Goal: Task Accomplishment & Management: Submit feedback/report problem

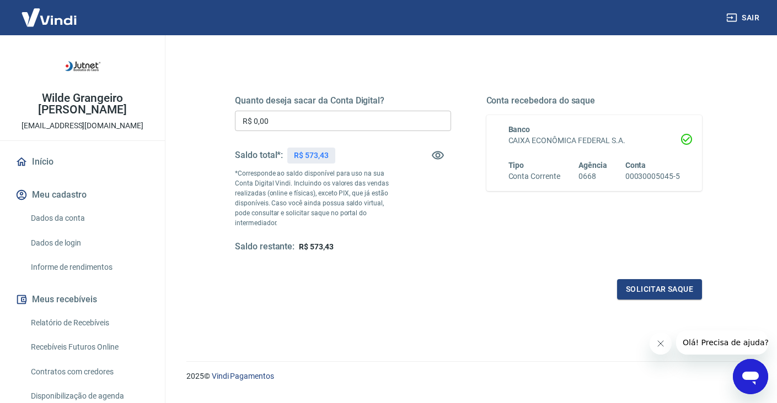
click at [75, 217] on link "Dados da conta" at bounding box center [88, 218] width 125 height 23
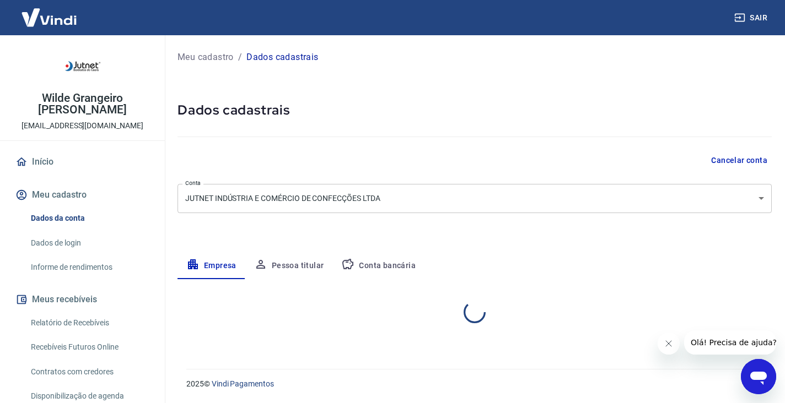
select select "CE"
select select "business"
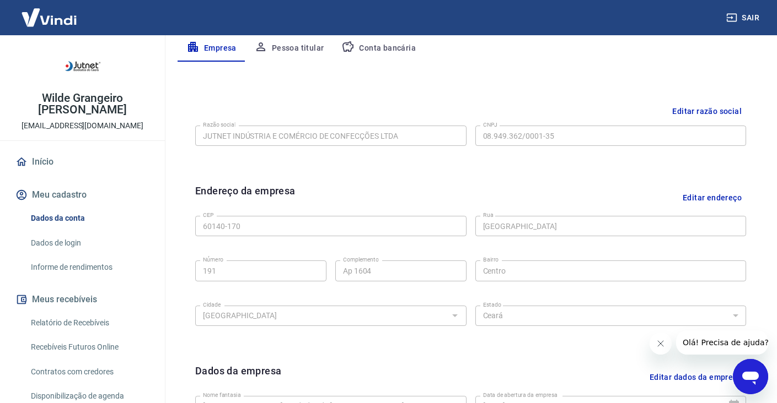
scroll to position [156, 0]
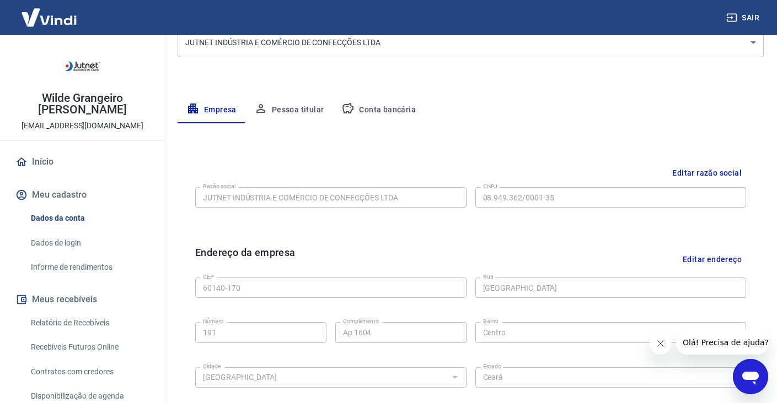
click at [413, 110] on button "Conta bancária" at bounding box center [378, 110] width 92 height 26
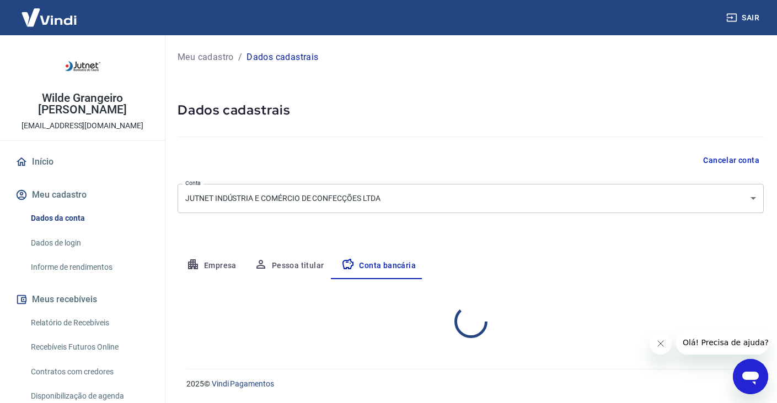
scroll to position [0, 0]
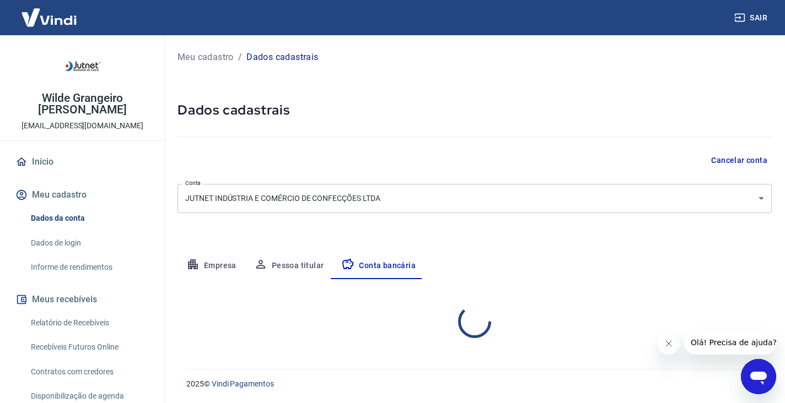
select select "1"
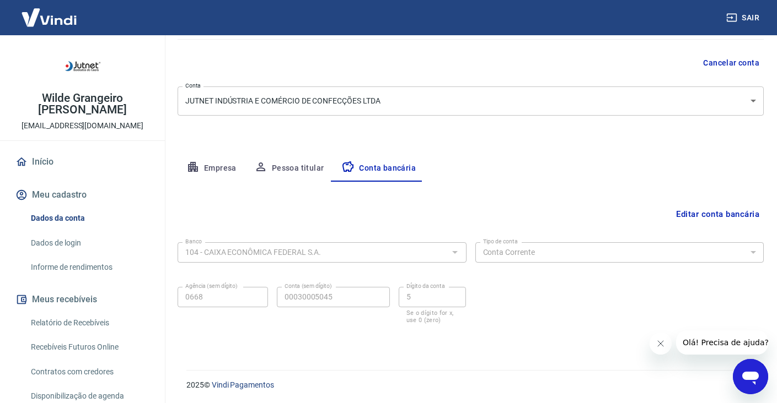
scroll to position [99, 0]
click at [729, 212] on button "Editar conta bancária" at bounding box center [717, 213] width 92 height 21
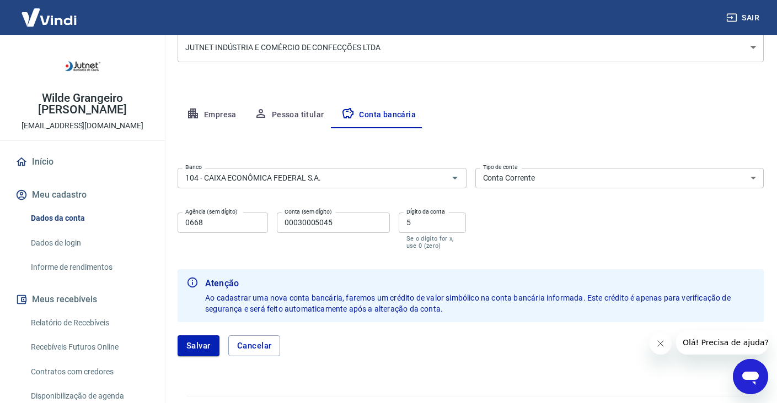
scroll to position [178, 0]
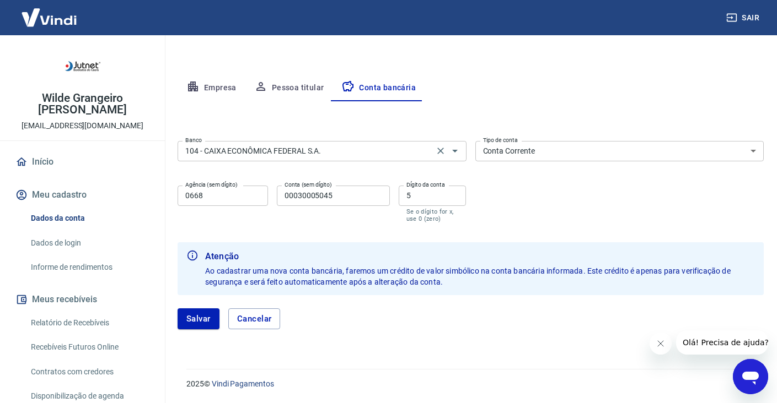
click at [338, 153] on input "104 - CAIXA ECONÔMICA FEDERAL S.A." at bounding box center [306, 151] width 250 height 14
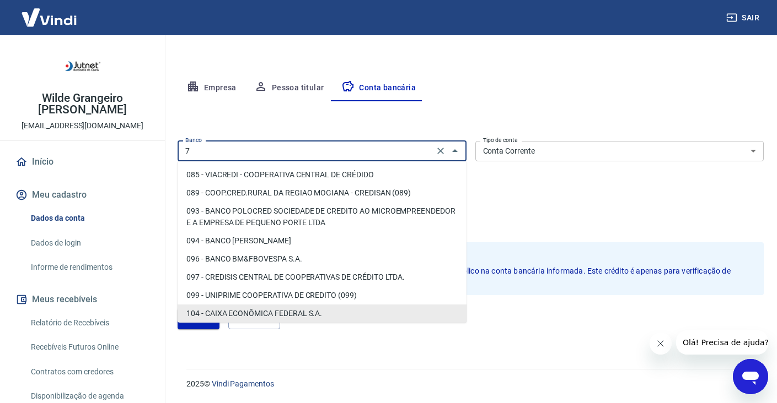
scroll to position [0, 0]
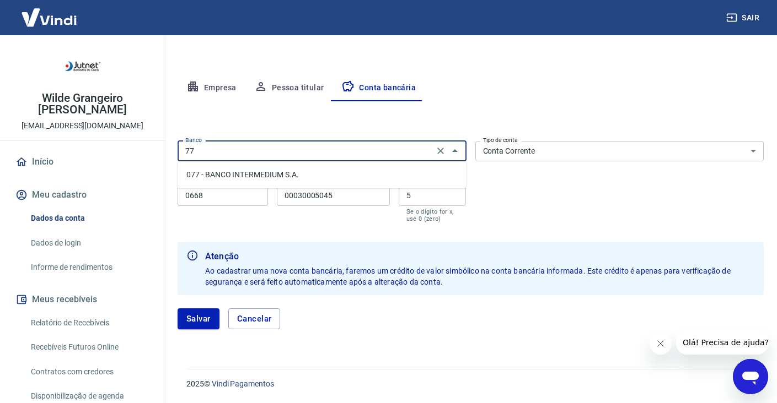
click at [325, 175] on li "077 - BANCO INTERMEDIUM S.A." at bounding box center [321, 175] width 289 height 18
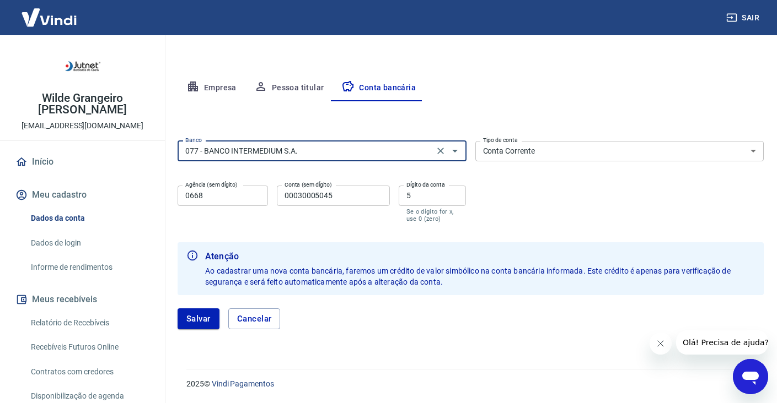
type input "077 - BANCO INTERMEDIUM S.A."
click at [579, 157] on select "Conta Corrente Conta Poupança" at bounding box center [619, 151] width 289 height 20
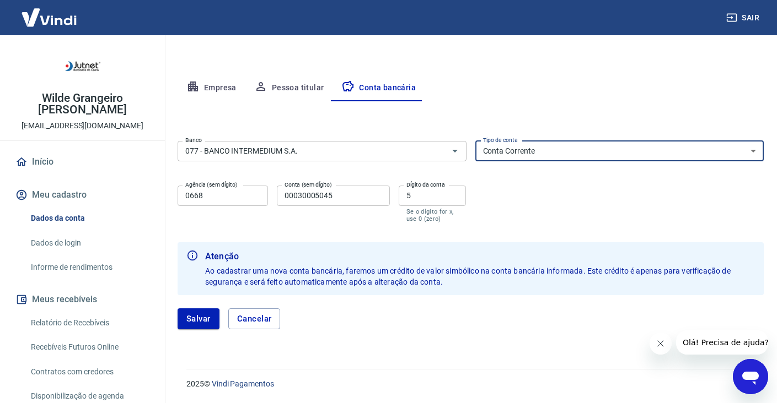
click at [475, 141] on select "Conta Corrente Conta Poupança" at bounding box center [619, 151] width 289 height 20
click at [245, 200] on input "0668" at bounding box center [222, 196] width 90 height 20
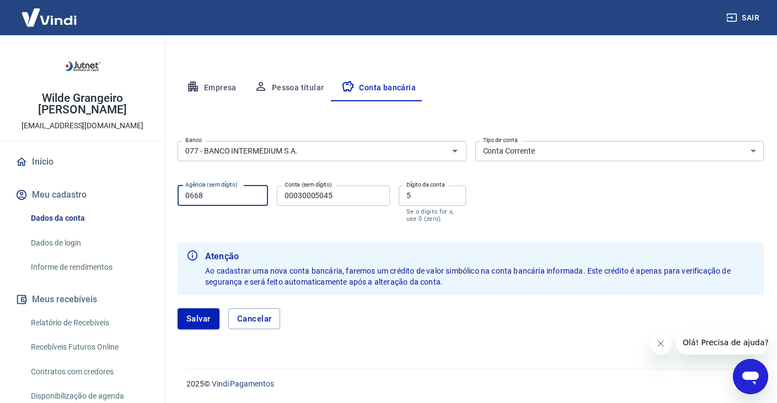
click at [245, 200] on input "0668" at bounding box center [222, 196] width 90 height 20
type input "0001"
type input "47922037"
type input "9"
click at [531, 186] on div "Banco 077 - BANCO INTERMEDIUM S.A. Banco Tipo de conta Conta Corrente Conta Pou…" at bounding box center [470, 181] width 586 height 88
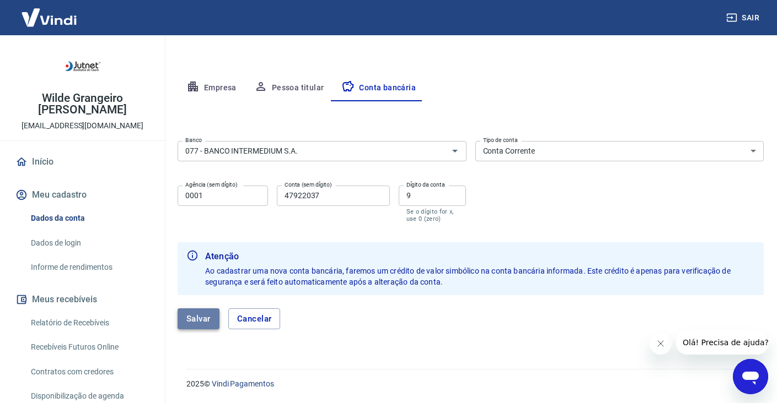
click at [195, 324] on button "Salvar" at bounding box center [198, 319] width 42 height 21
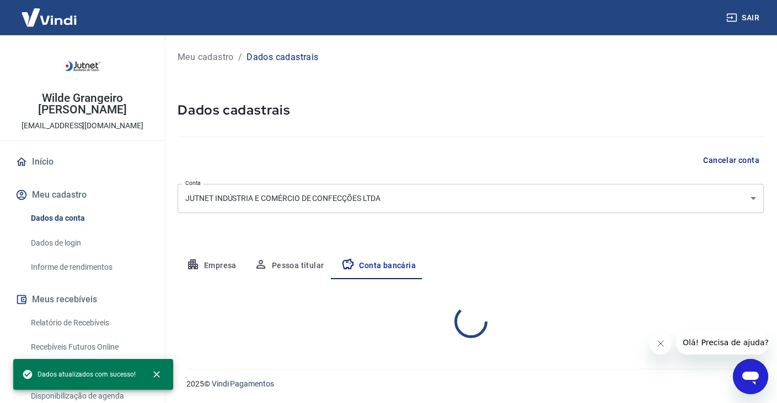
select select "1"
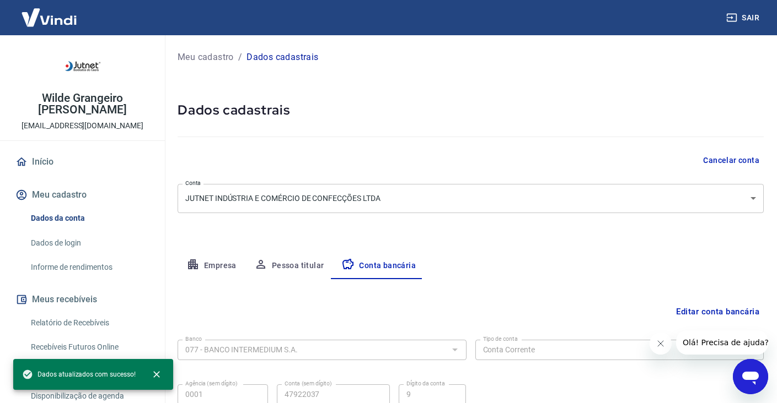
click at [664, 346] on icon "Fechar mensagem da empresa" at bounding box center [660, 343] width 9 height 9
click at [292, 271] on button "Pessoa titular" at bounding box center [289, 266] width 88 height 26
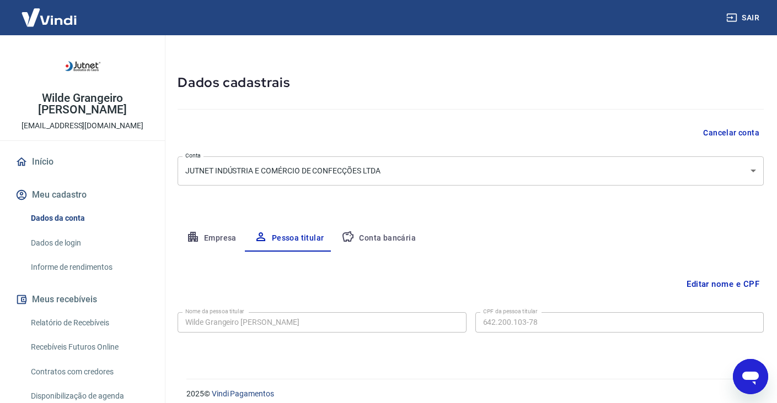
scroll to position [37, 0]
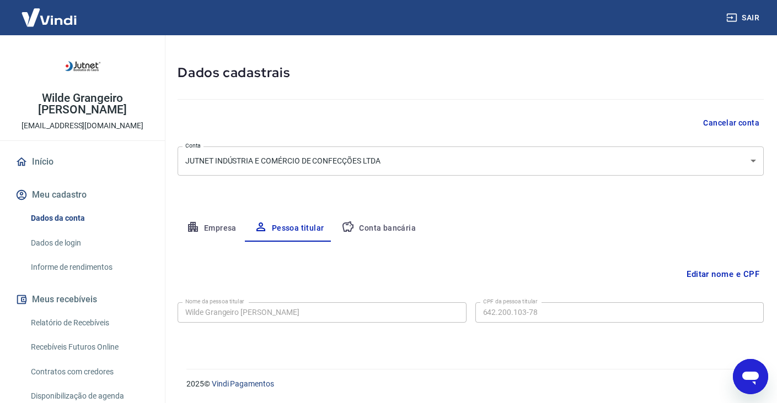
click at [229, 224] on button "Empresa" at bounding box center [211, 228] width 68 height 26
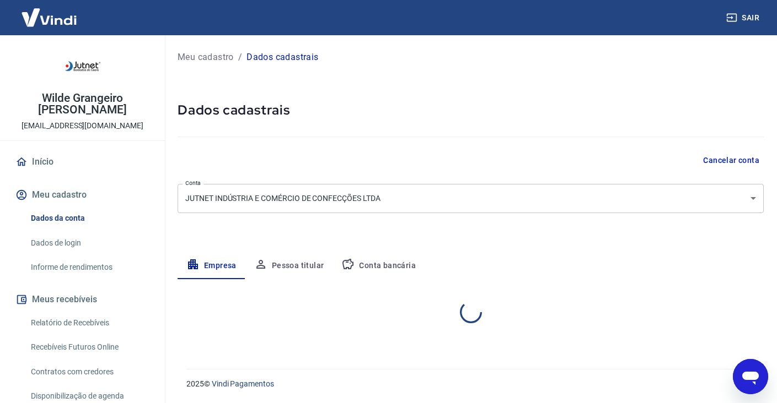
scroll to position [0, 0]
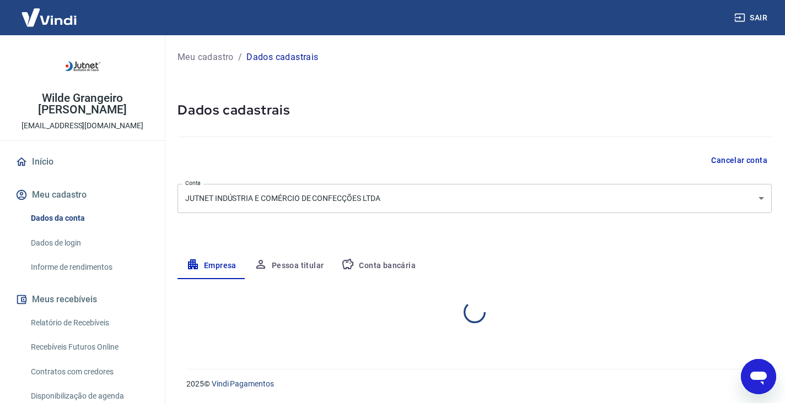
select select "CE"
select select "business"
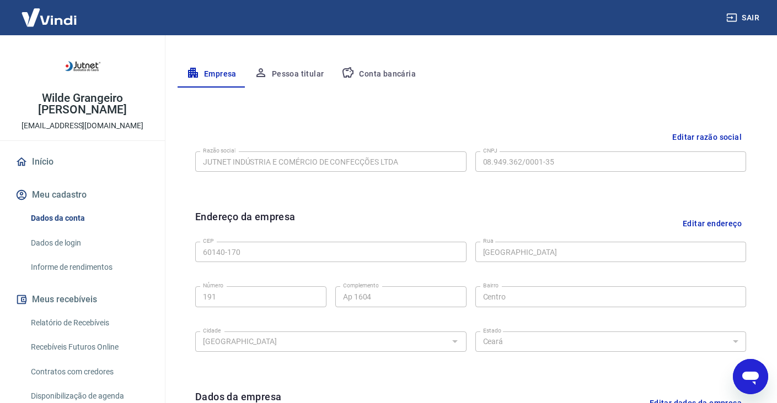
scroll to position [187, 0]
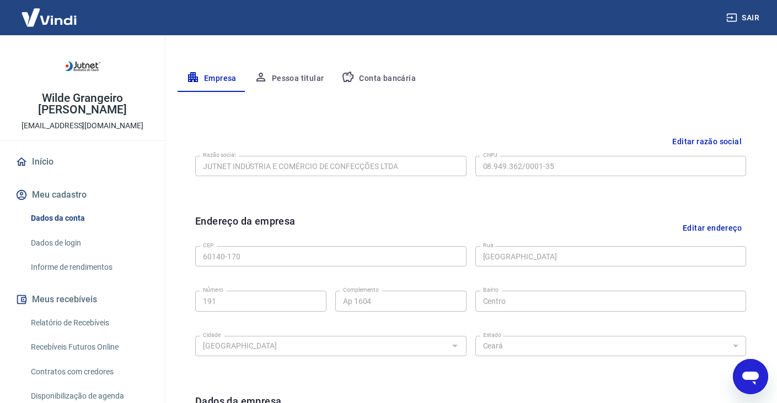
click at [378, 78] on button "Conta bancária" at bounding box center [378, 79] width 92 height 26
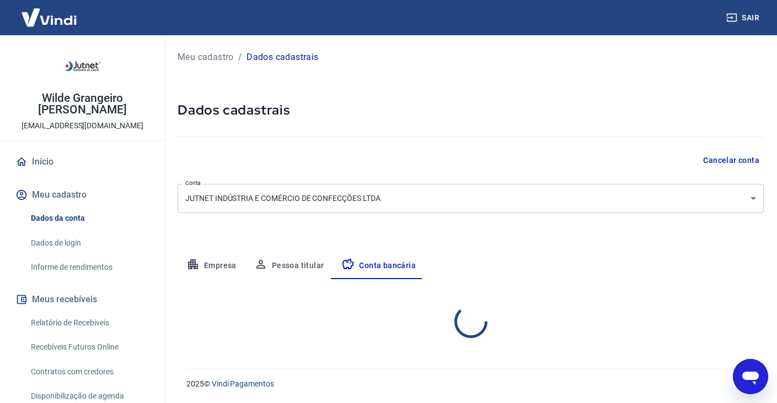
scroll to position [0, 0]
select select "1"
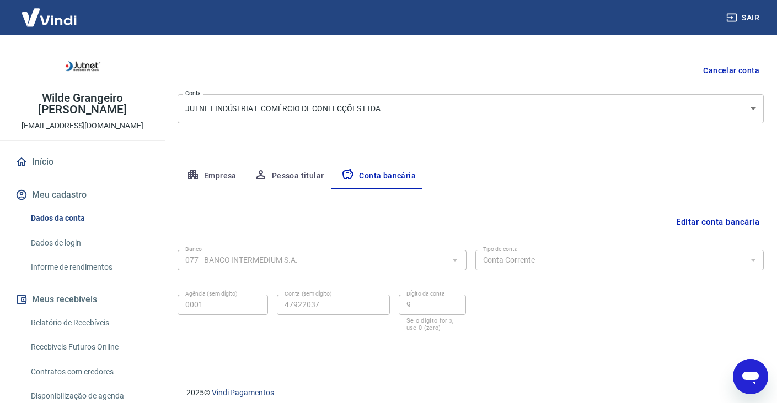
scroll to position [99, 0]
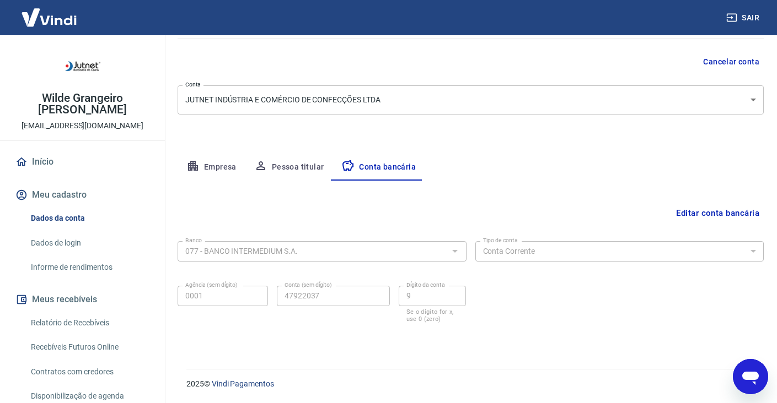
click at [56, 164] on link "Início" at bounding box center [82, 162] width 138 height 24
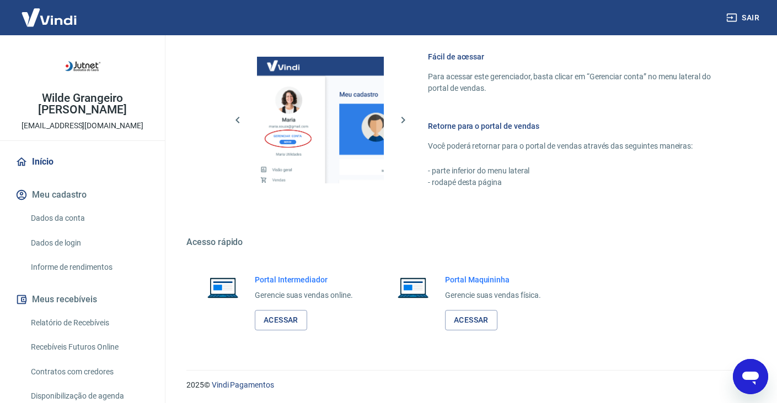
scroll to position [559, 0]
click at [61, 219] on link "Dados da conta" at bounding box center [88, 218] width 125 height 23
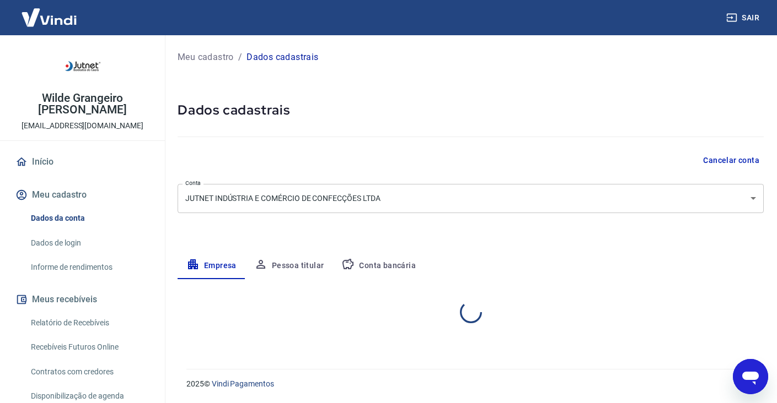
select select "CE"
select select "business"
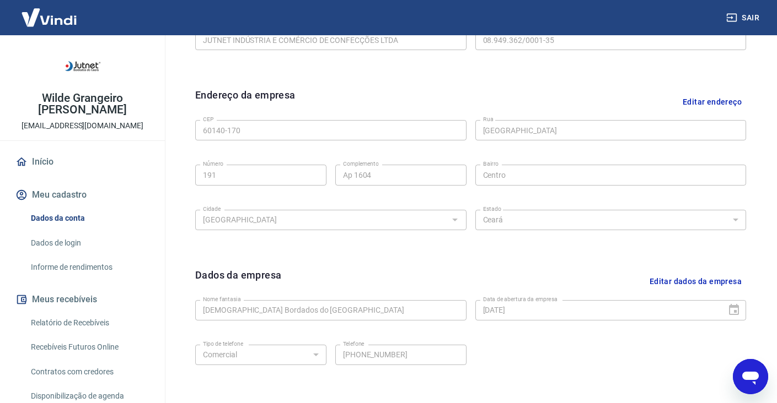
scroll to position [308, 0]
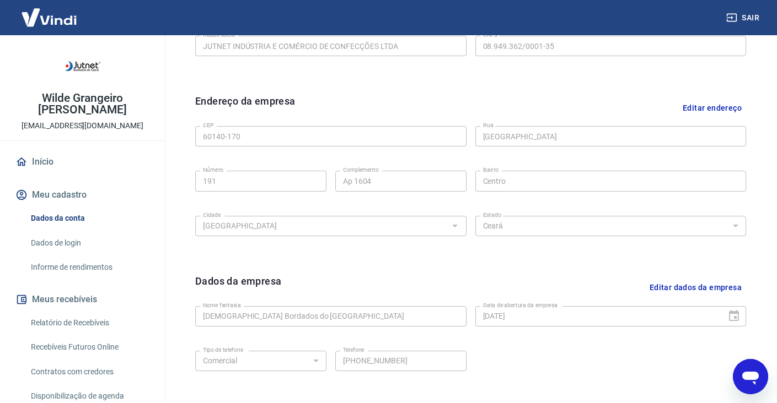
click at [70, 159] on link "Início" at bounding box center [82, 162] width 138 height 24
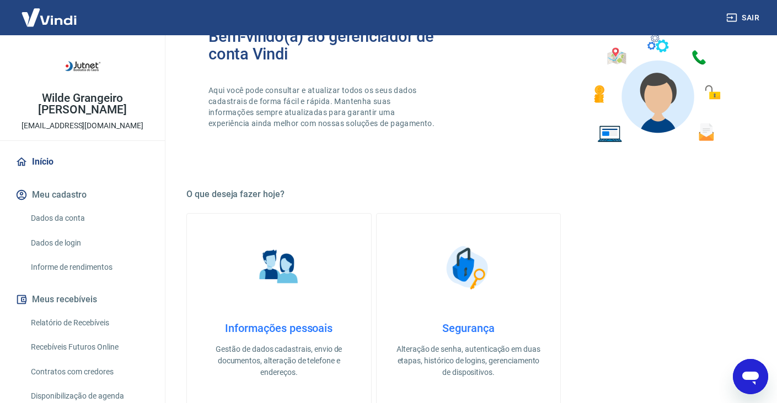
scroll to position [128, 0]
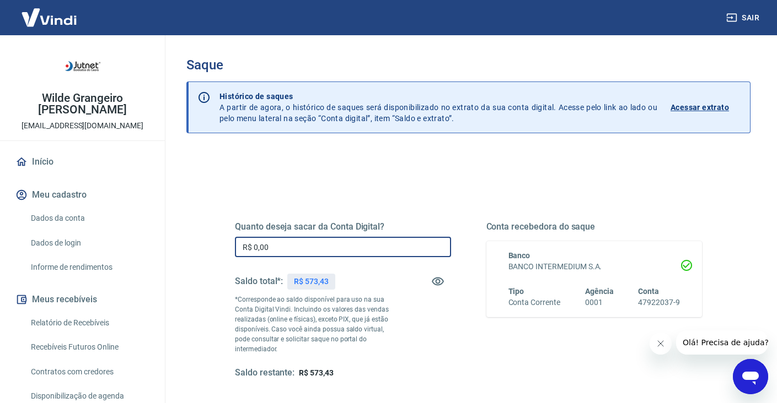
click at [389, 247] on input "R$ 0,00" at bounding box center [343, 247] width 216 height 20
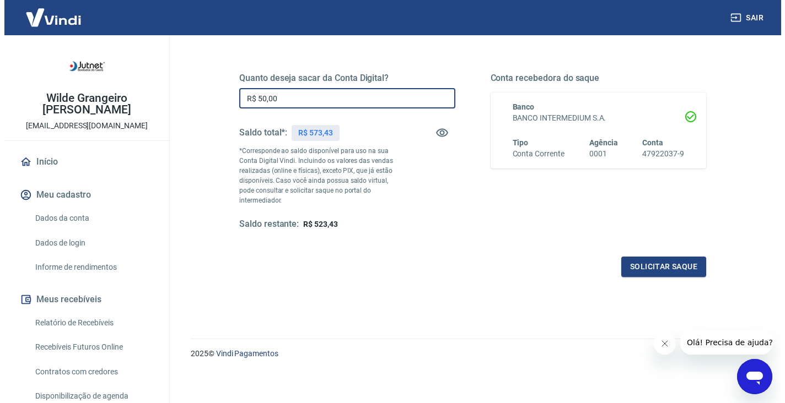
scroll to position [151, 0]
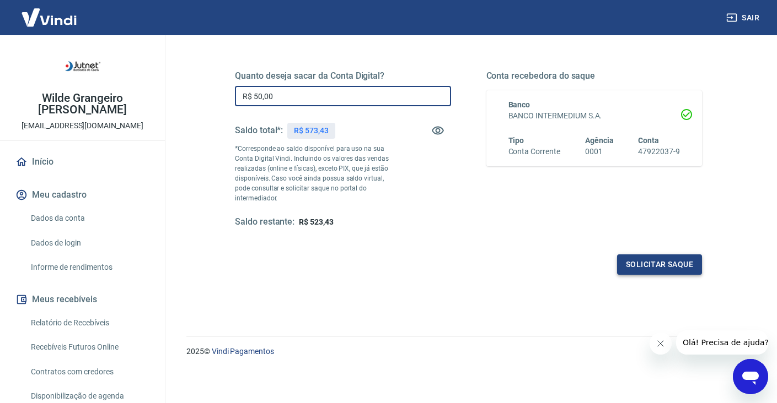
type input "R$ 50,00"
click at [645, 268] on button "Solicitar saque" at bounding box center [659, 265] width 85 height 20
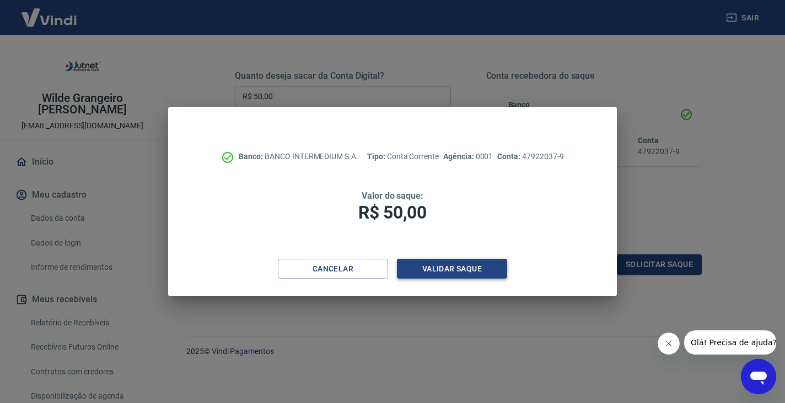
click at [463, 269] on button "Validar saque" at bounding box center [452, 269] width 110 height 20
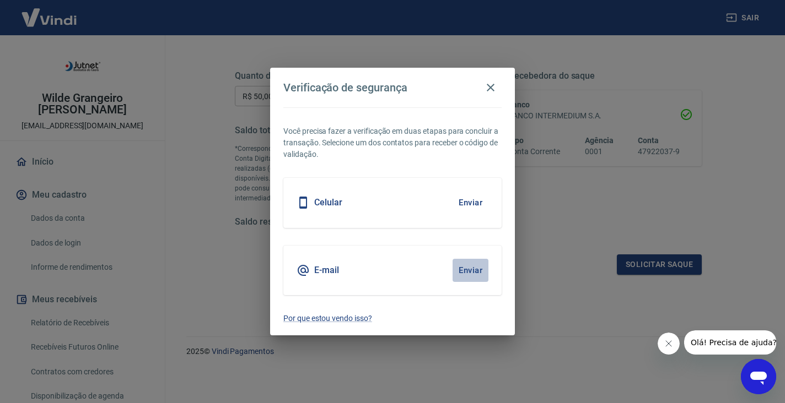
click at [467, 271] on button "Enviar" at bounding box center [470, 270] width 36 height 23
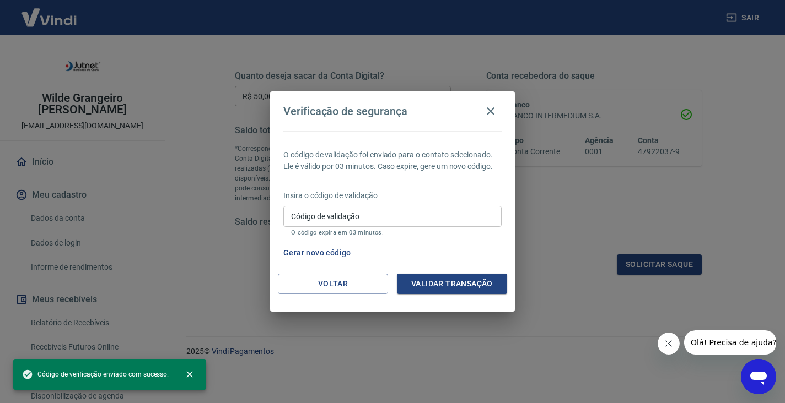
click at [397, 216] on input "Código de validação" at bounding box center [392, 216] width 218 height 20
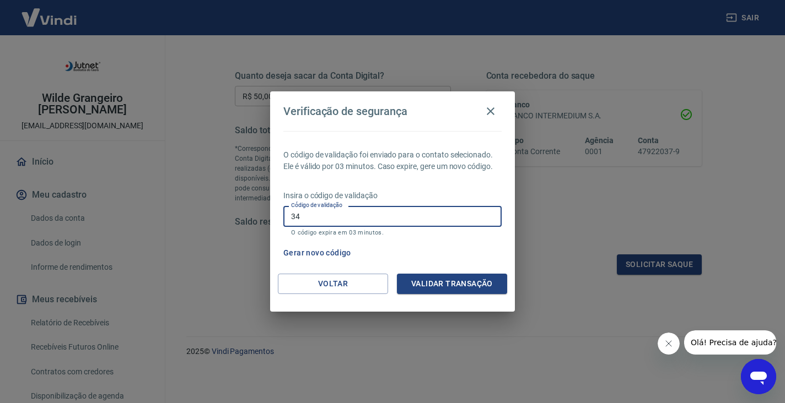
type input "3"
type input "346542"
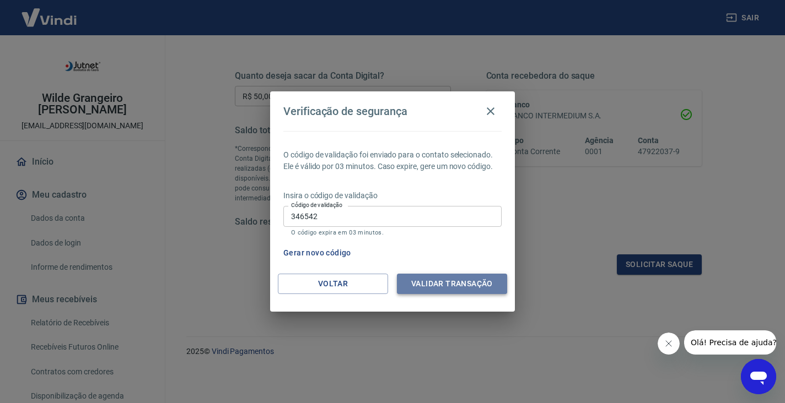
click at [467, 290] on button "Validar transação" at bounding box center [452, 284] width 110 height 20
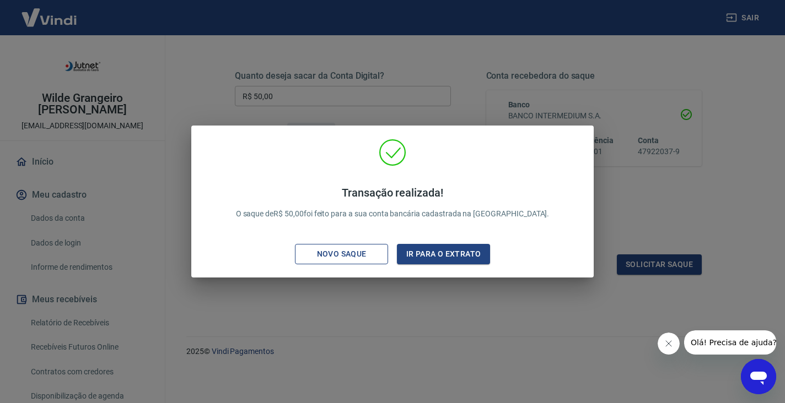
click at [374, 259] on div "Novo saque" at bounding box center [342, 254] width 76 height 14
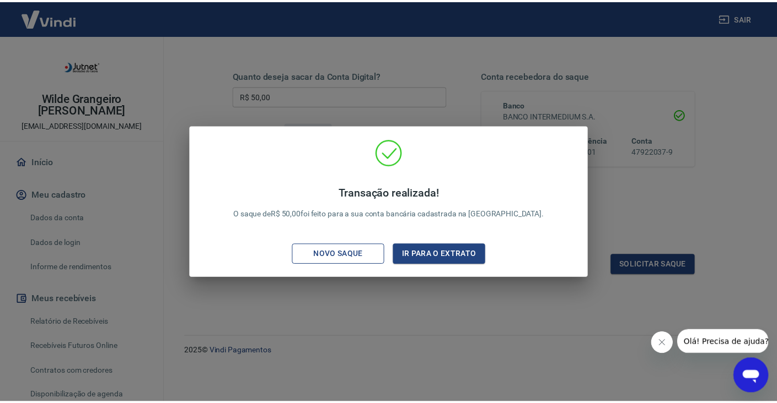
scroll to position [141, 0]
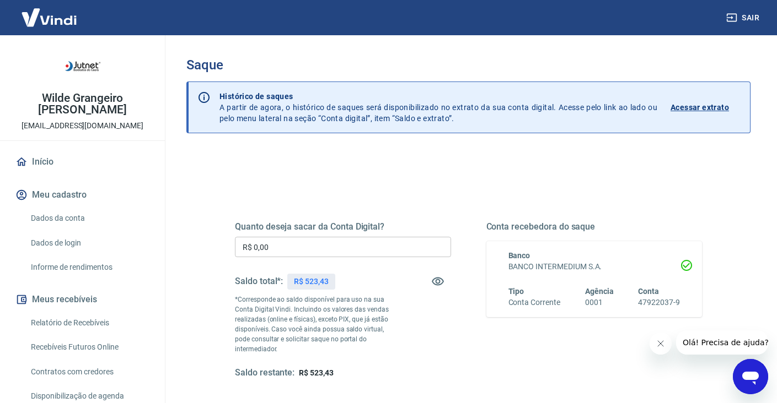
click at [747, 376] on icon "Abrir janela de mensagens" at bounding box center [750, 378] width 17 height 13
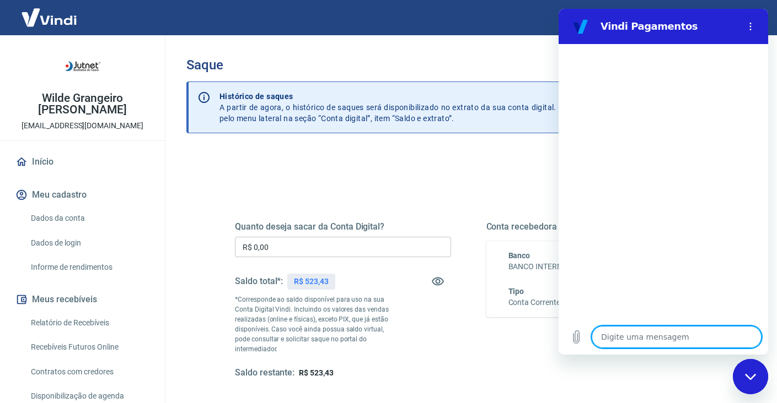
type textarea "a"
type textarea "x"
type textarea "at"
type textarea "x"
type textarea "ate"
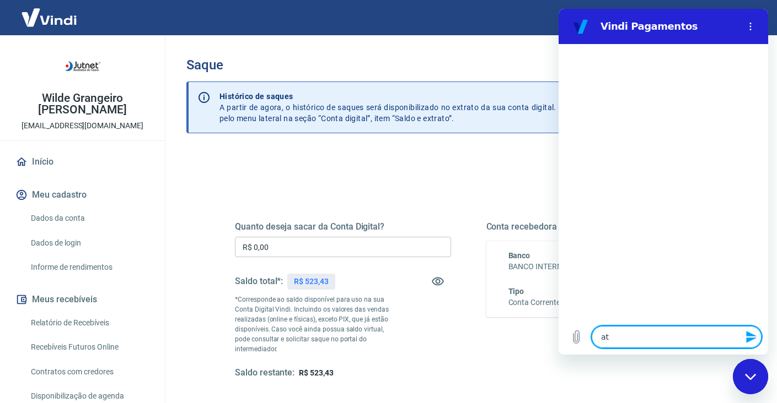
type textarea "x"
type textarea "aten"
type textarea "x"
type textarea "atend"
type textarea "x"
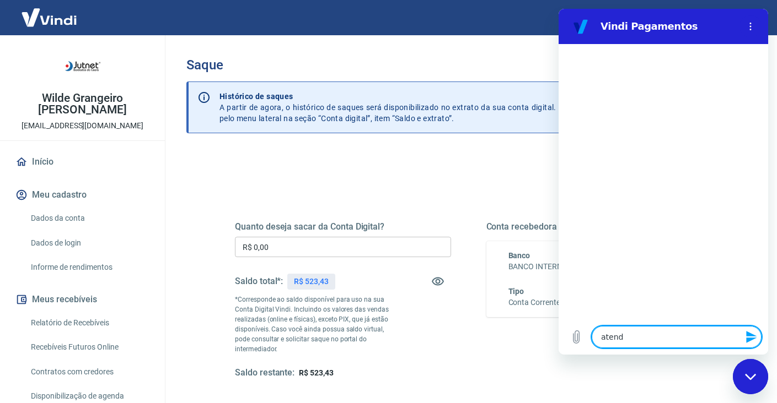
type textarea "atende"
type textarea "x"
type textarea "atenden"
type textarea "x"
type textarea "atendent"
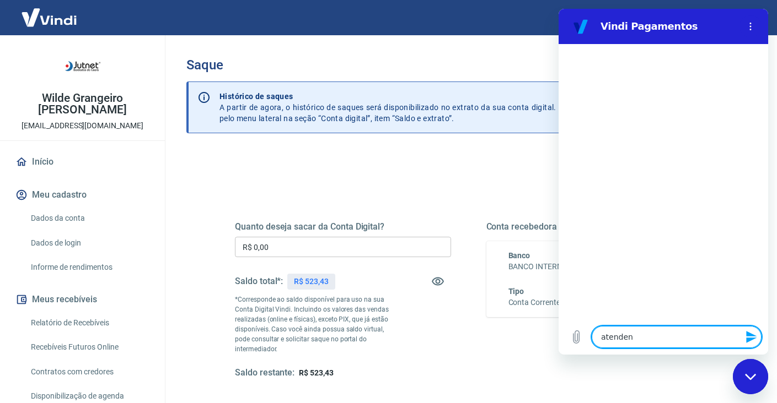
type textarea "x"
type textarea "atendente"
type textarea "x"
type textarea "a"
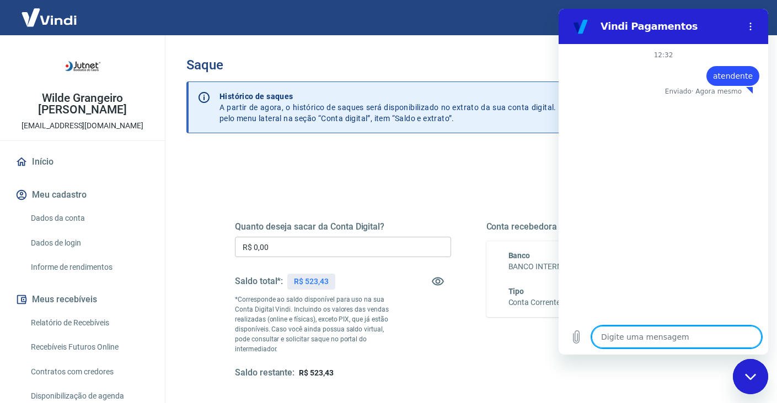
type textarea "x"
type textarea "at"
type textarea "x"
type textarea "ate"
type textarea "x"
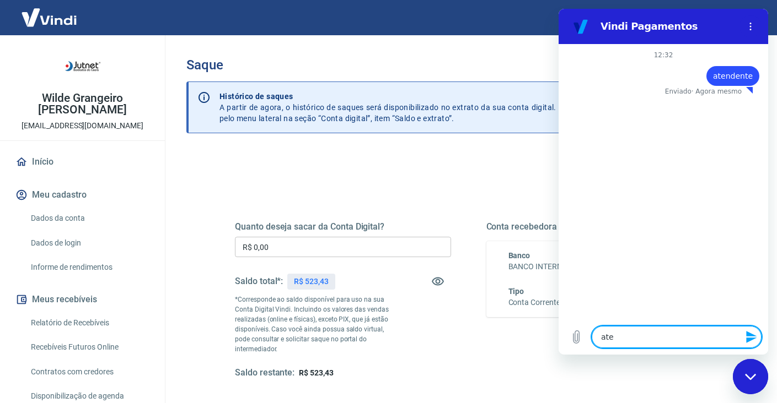
type textarea "aten"
type textarea "x"
type textarea "atene"
type textarea "x"
type textarea "atenen"
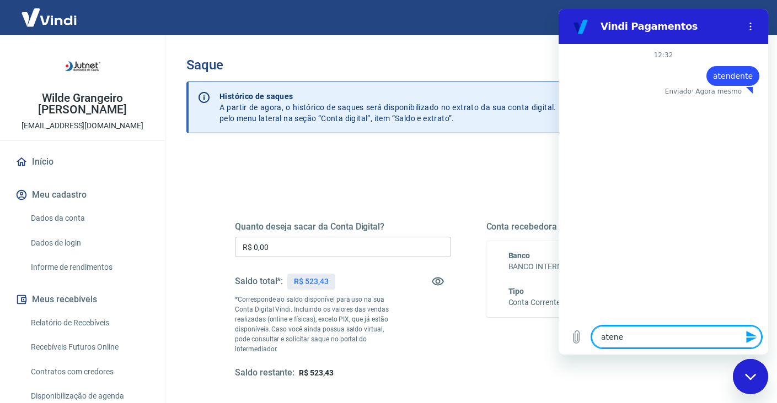
type textarea "x"
type textarea "atenent"
type textarea "x"
type textarea "atenente"
type textarea "x"
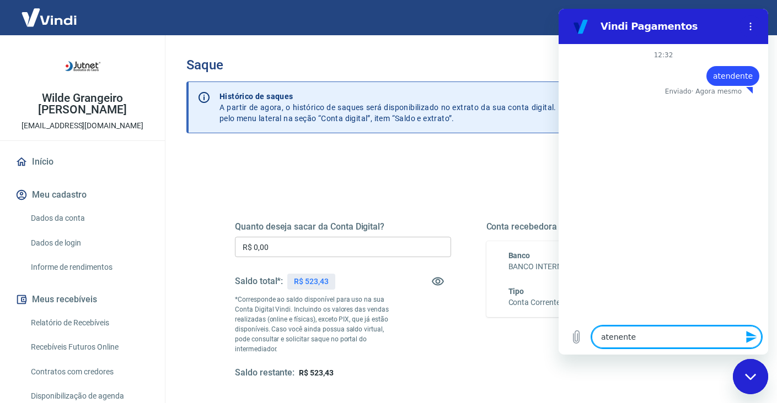
type textarea "atenente"
type textarea "x"
type textarea "atenente"
type textarea "x"
type textarea "atenent"
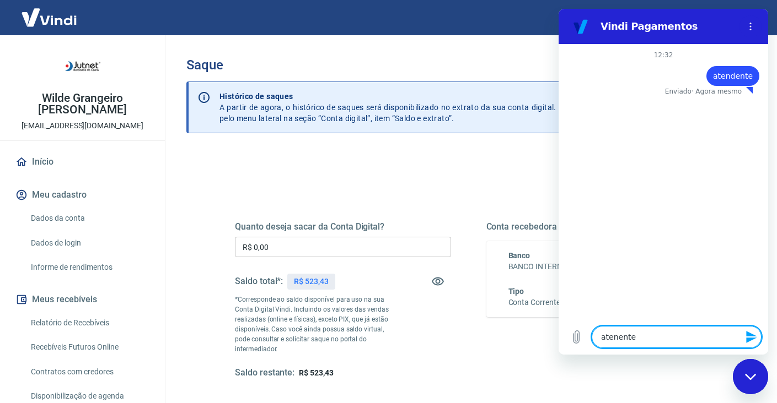
type textarea "x"
type textarea "atenen"
type textarea "x"
type textarea "atene"
type textarea "x"
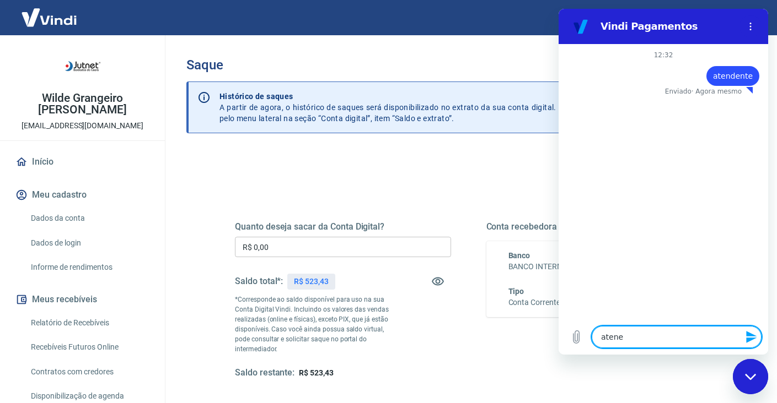
type textarea "aten"
type textarea "x"
type textarea "atend"
type textarea "x"
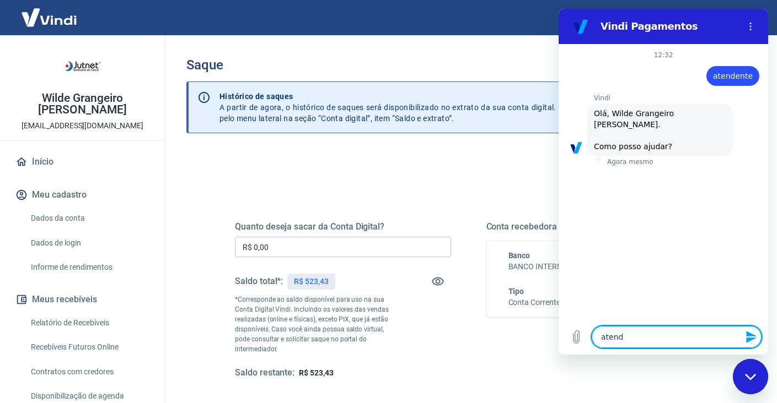
type textarea "atende"
type textarea "x"
type textarea "atenden"
type textarea "x"
type textarea "atendent"
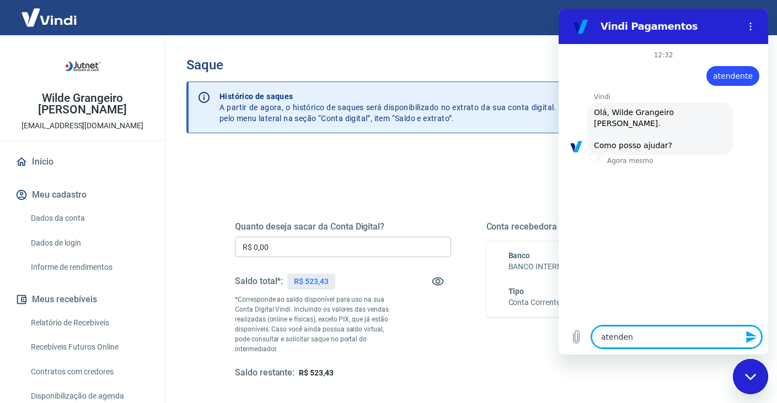
type textarea "x"
type textarea "atendente"
type textarea "x"
type textarea "atendente"
type textarea "x"
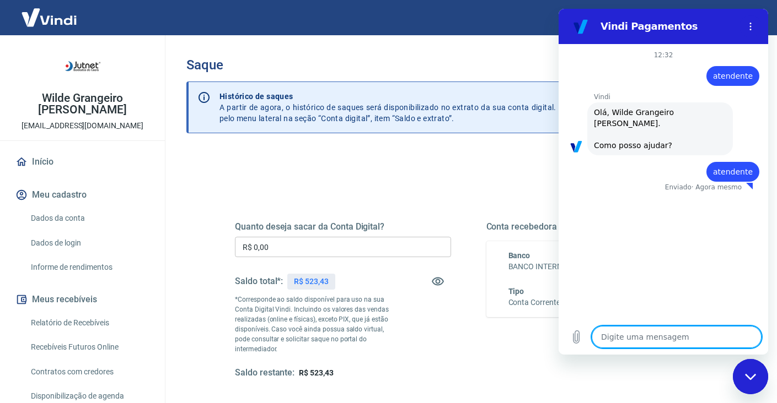
type textarea "x"
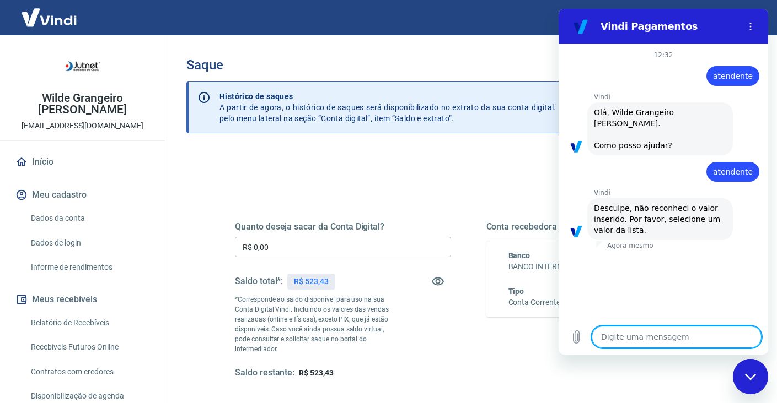
type textarea "atendente"
type textarea "x"
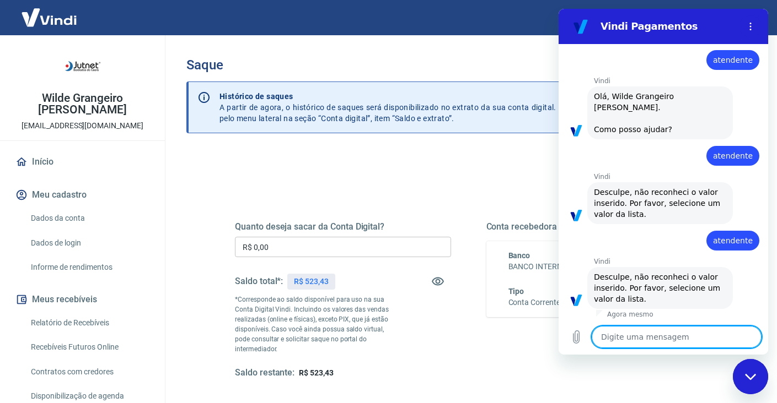
type textarea "atendente"
type textarea "x"
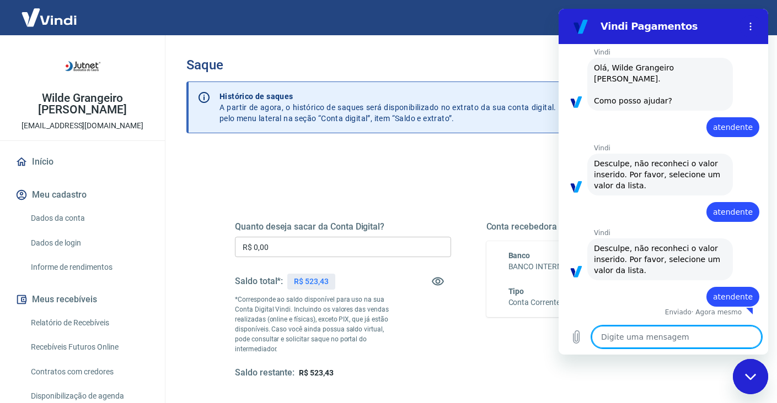
type textarea "x"
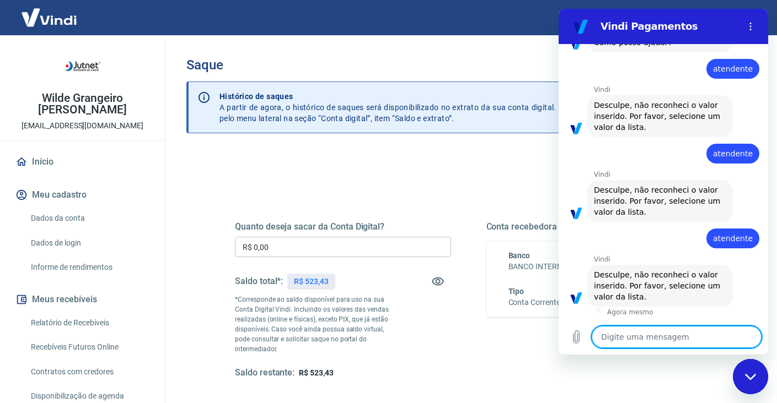
type textarea "atendente"
type textarea "x"
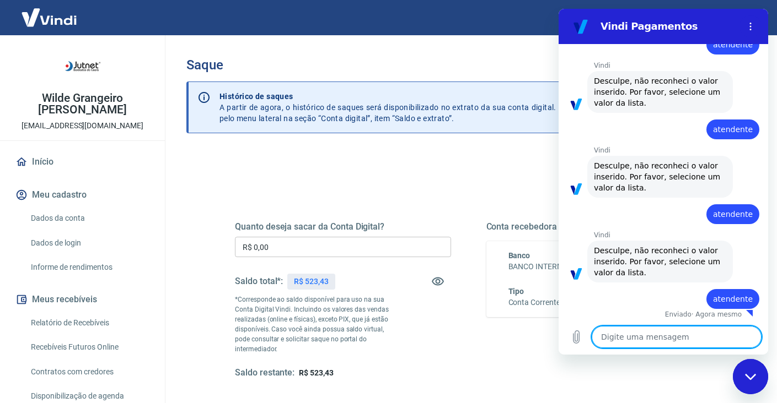
scroll to position [130, 0]
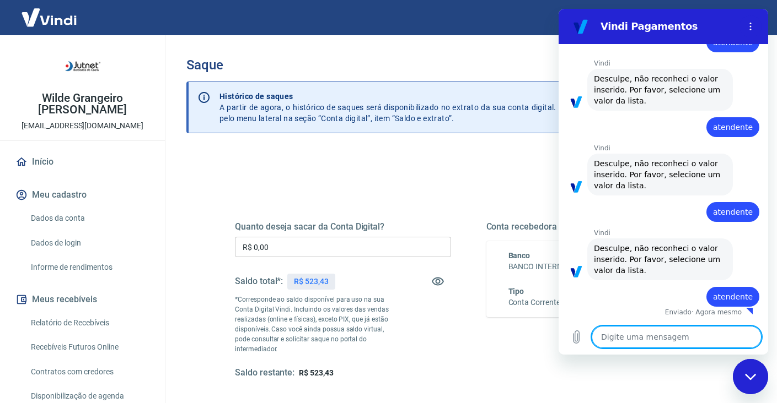
type textarea "x"
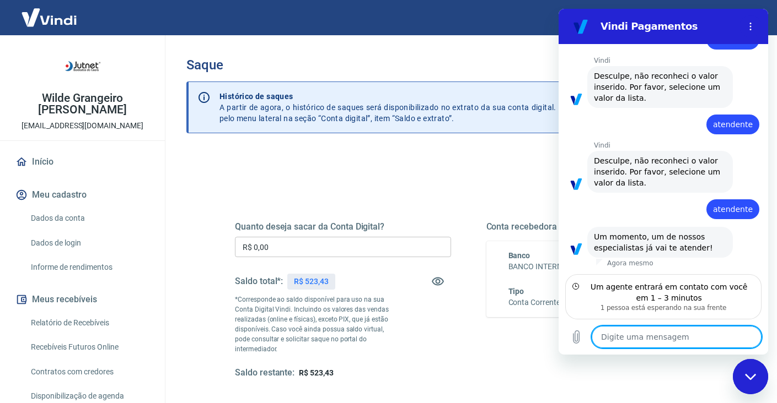
scroll to position [218, 0]
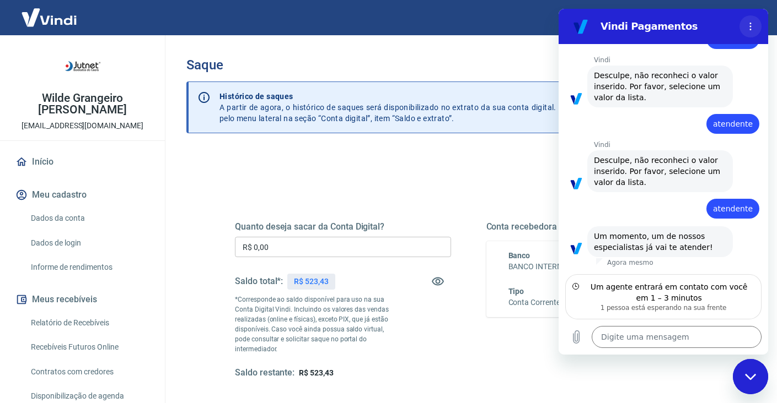
click at [751, 18] on button "Menu de opções" at bounding box center [750, 26] width 22 height 22
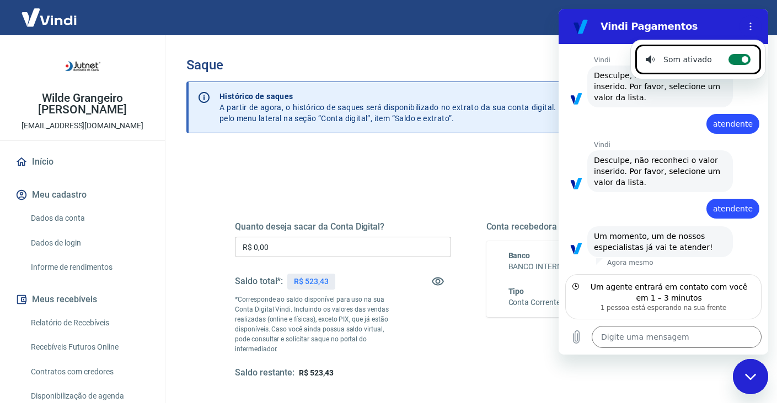
click at [741, 59] on circle at bounding box center [744, 59] width 7 height 7
click at [741, 59] on input "Alternar notificações sonoras" at bounding box center [739, 59] width 22 height 11
checkbox input "false"
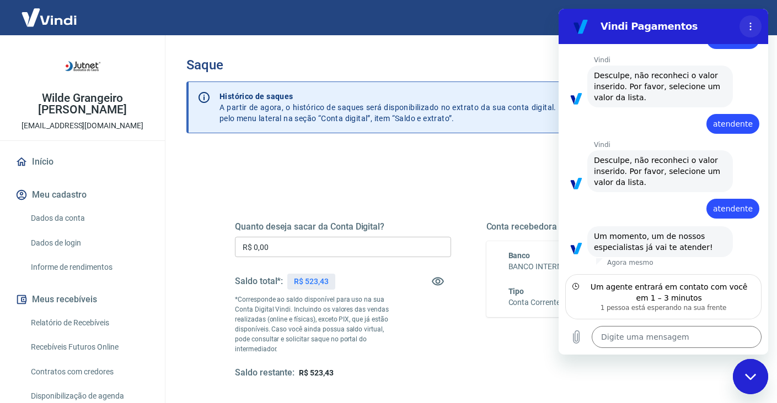
click at [748, 31] on button "Menu de opções" at bounding box center [750, 26] width 22 height 22
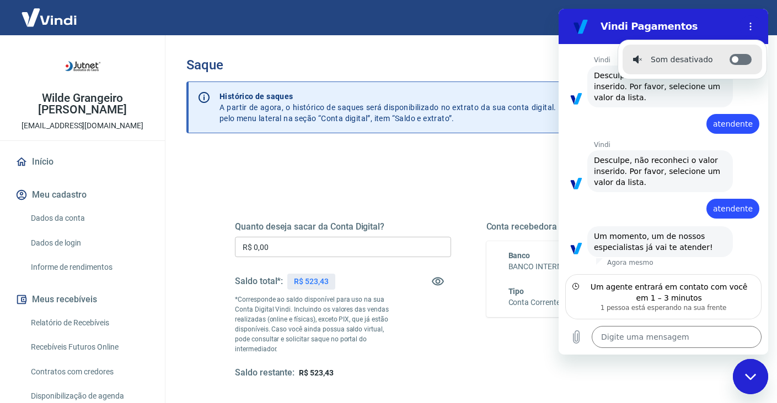
click at [735, 58] on label "Alternar notificações sonoras" at bounding box center [740, 59] width 22 height 11
click at [735, 58] on input "Alternar notificações sonoras" at bounding box center [740, 59] width 22 height 11
checkbox input "true"
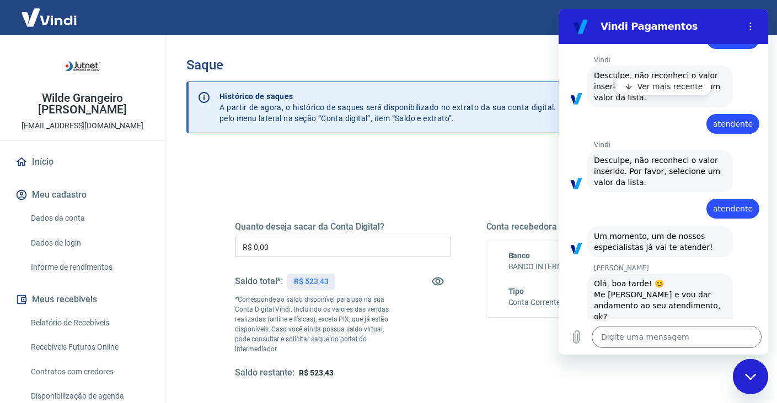
type textarea "x"
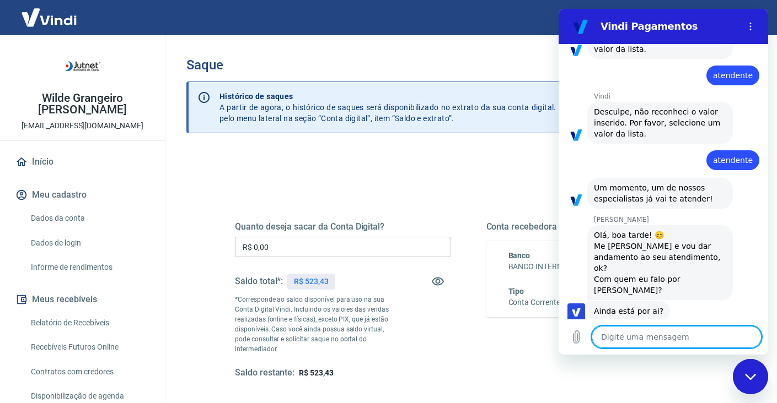
scroll to position [269, 0]
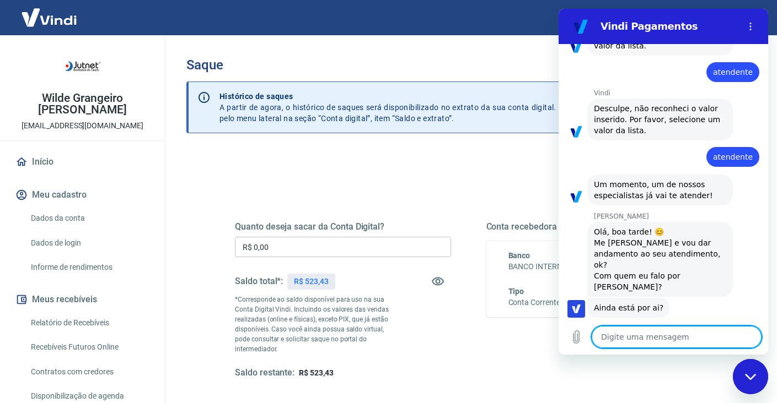
type textarea "o"
type textarea "x"
type textarea "oi"
type textarea "x"
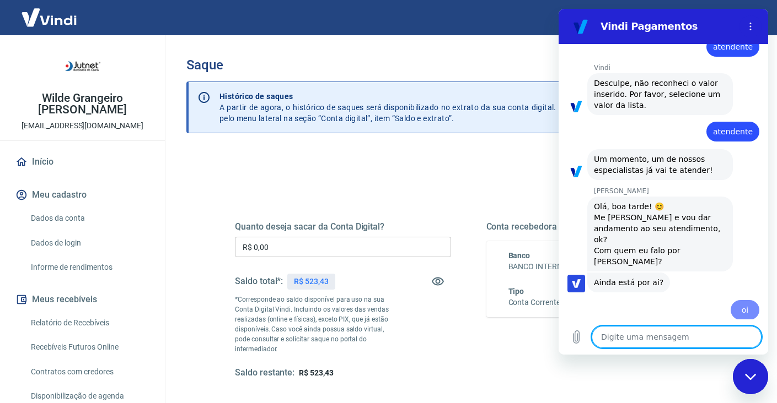
type textarea "x"
type textarea "A"
type textarea "x"
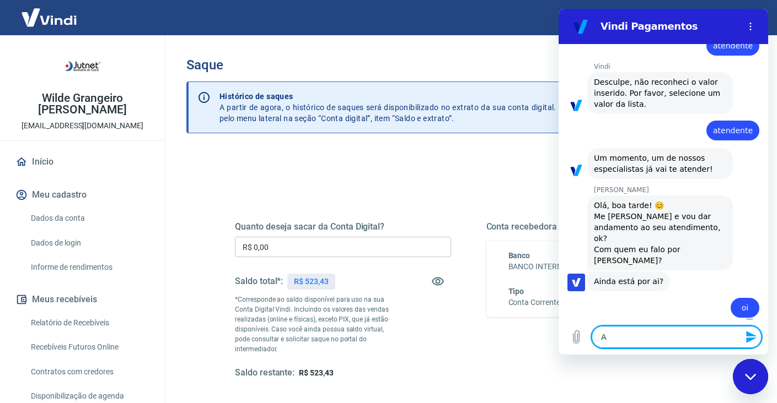
type textarea "An"
type textarea "x"
type textarea "And"
type textarea "x"
type textarea "Andr"
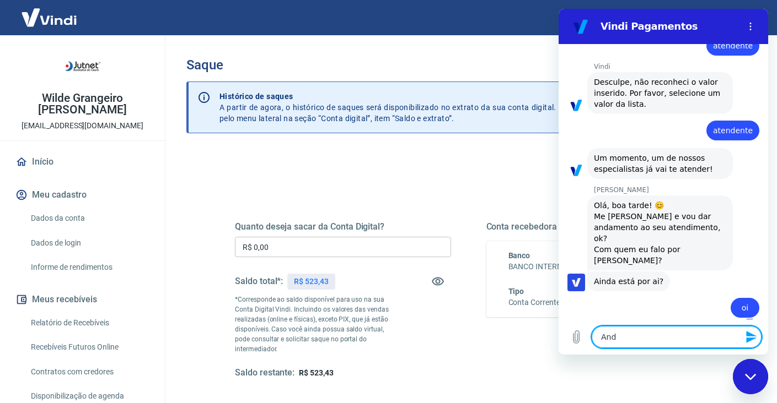
type textarea "x"
type textarea "[PERSON_NAME]"
type textarea "x"
type textarea "[PERSON_NAME]"
type textarea "x"
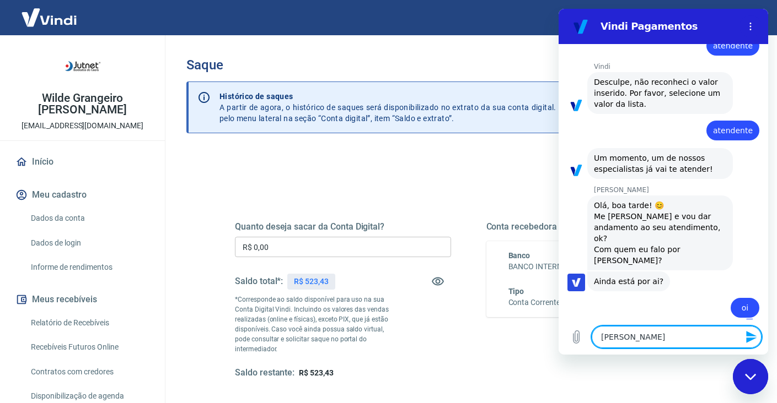
type textarea "Andrezz"
type textarea "x"
type textarea "[PERSON_NAME]"
type textarea "x"
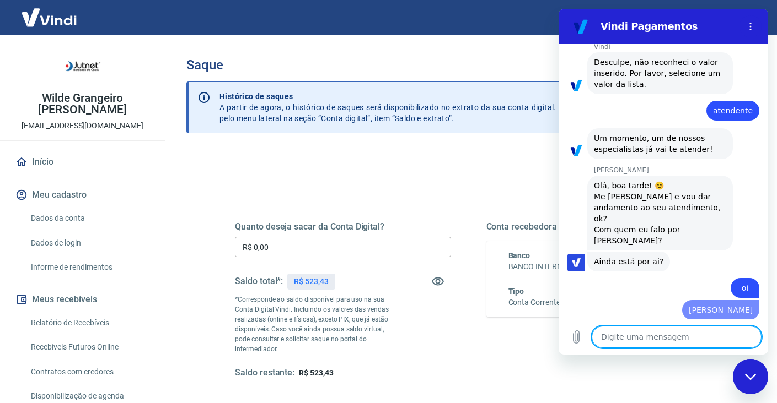
type textarea "s"
type textarea "x"
type textarea "so"
type textarea "x"
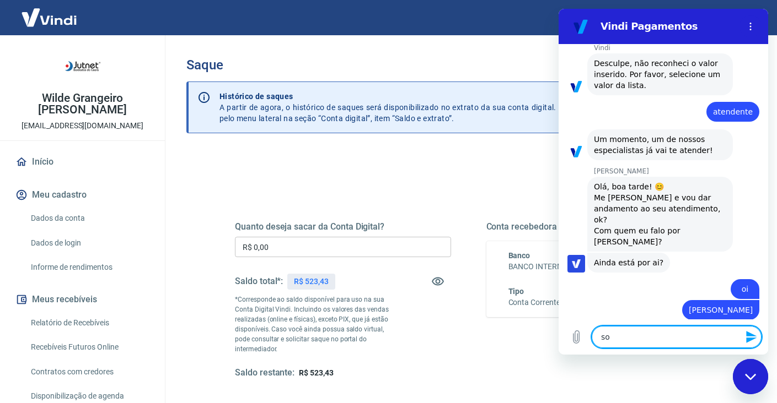
type textarea "sou"
type textarea "x"
type textarea "sou"
type textarea "x"
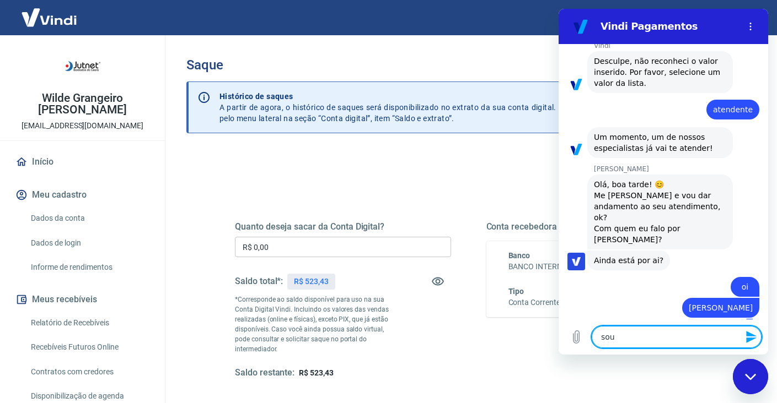
type textarea "sou e"
type textarea "x"
type textarea "sou eu"
type textarea "x"
type textarea "sou eu"
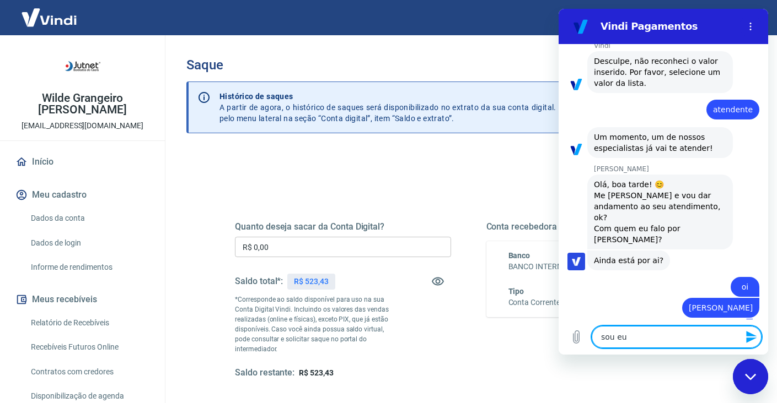
type textarea "x"
type textarea "sou eu d"
type textarea "x"
type textarea "sou eu de"
type textarea "x"
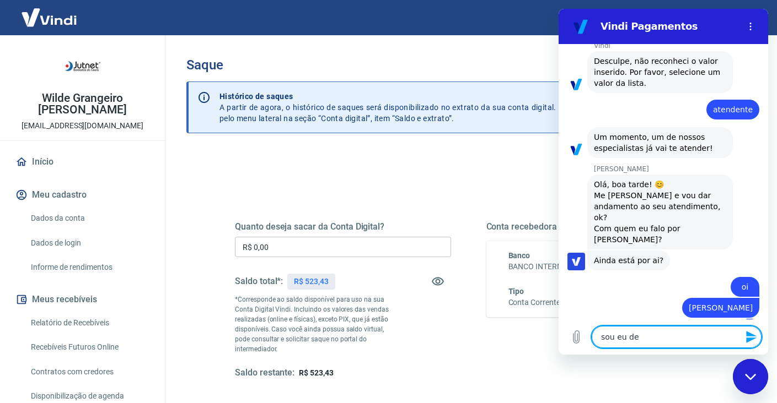
type textarea "sou eu de"
type textarea "x"
type textarea "sou eu de n"
type textarea "x"
type textarea "sou eu de no"
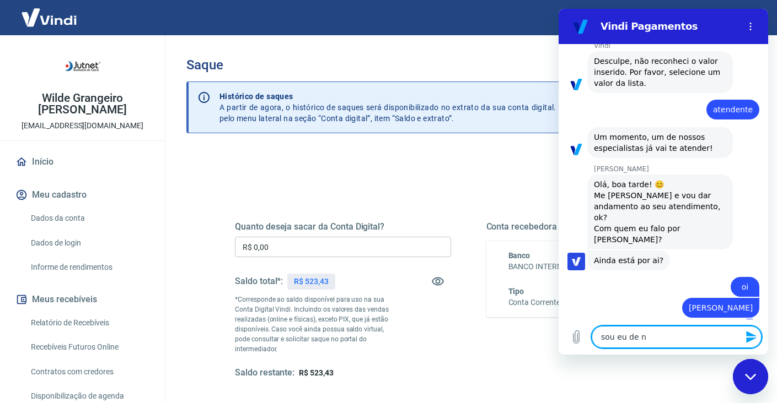
type textarea "x"
type textarea "sou eu de nov"
type textarea "x"
type textarea "sou eu de novo"
type textarea "x"
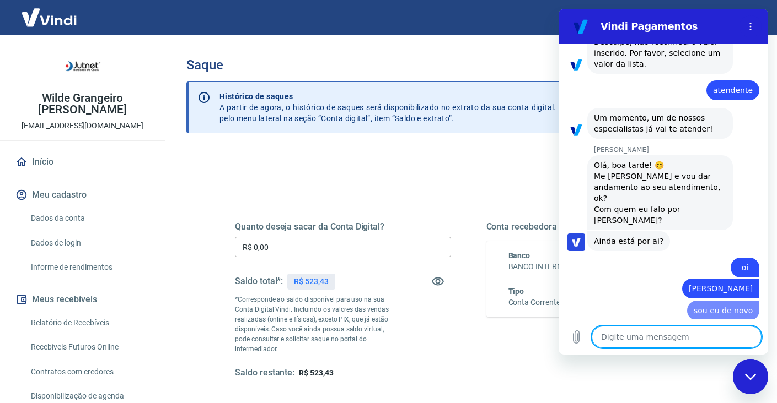
type textarea "x"
type textarea "d"
type textarea "x"
type textarea "da"
type textarea "x"
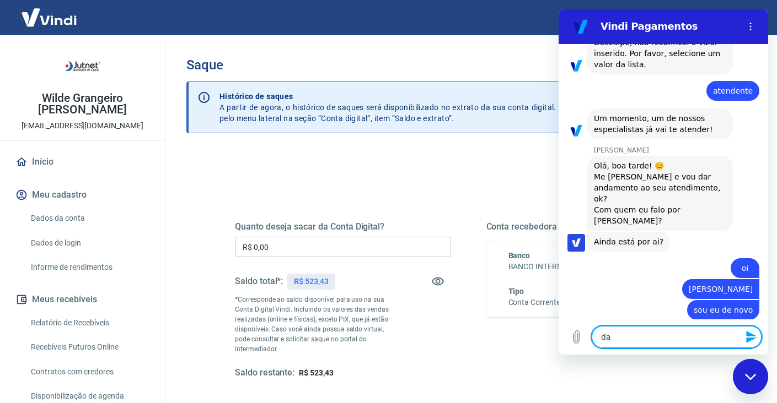
type textarea "da"
type textarea "x"
type textarea "da J"
type textarea "x"
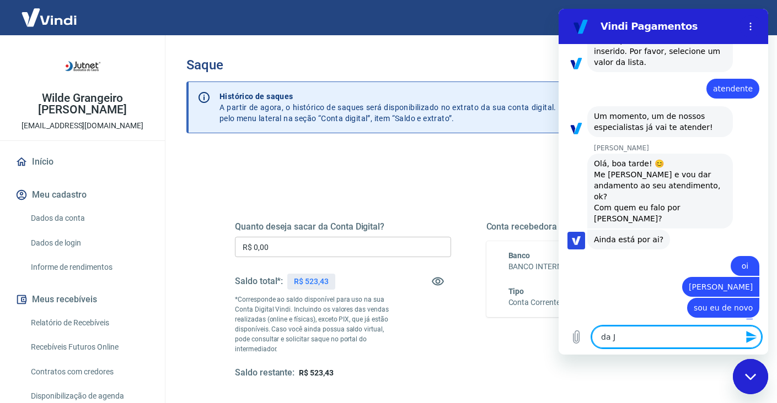
type textarea "da Ju"
type textarea "x"
type textarea "da Jut"
type textarea "x"
type textarea "da Jutn"
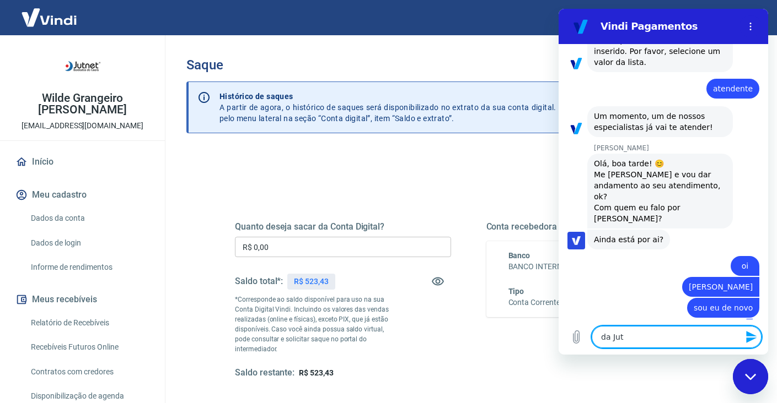
type textarea "x"
type textarea "da [DEMOGRAPHIC_DATA]"
type textarea "x"
type textarea "da [DEMOGRAPHIC_DATA]"
type textarea "x"
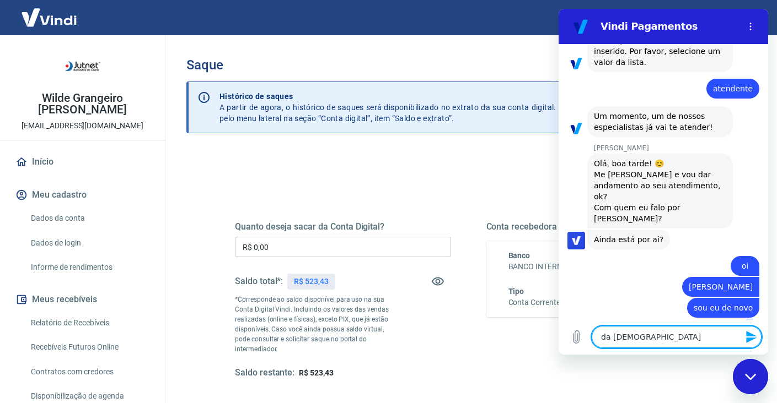
type textarea "da [DEMOGRAPHIC_DATA]"
type textarea "x"
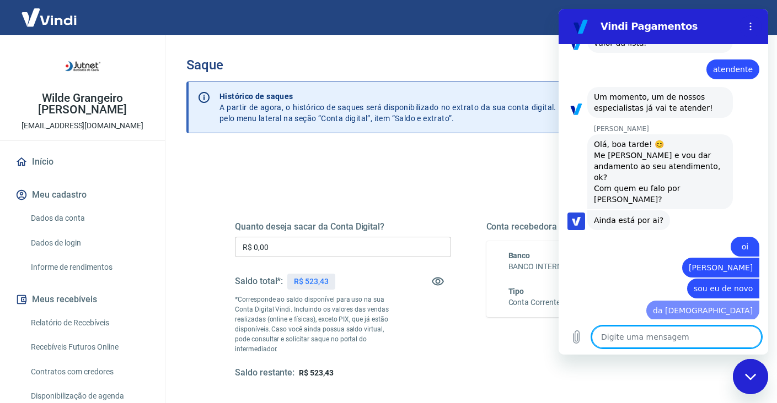
type textarea "x"
type textarea "k"
type textarea "x"
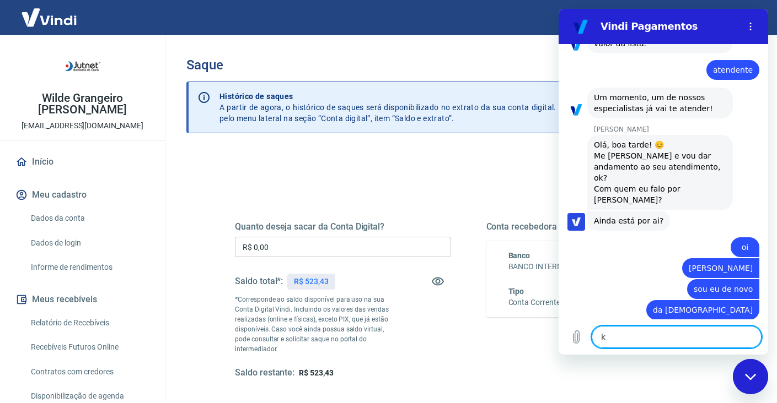
type textarea "kk"
type textarea "x"
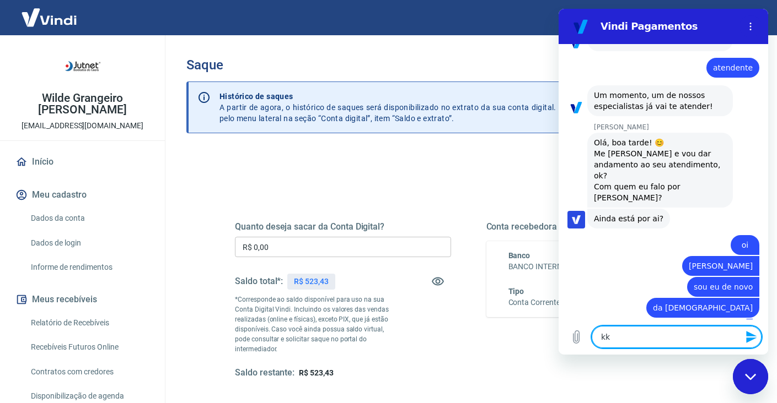
type textarea "kkk"
type textarea "x"
type textarea "kkkk"
type textarea "x"
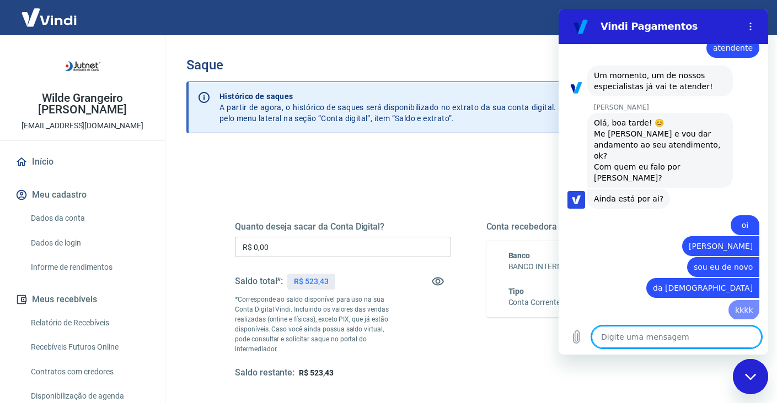
type textarea "x"
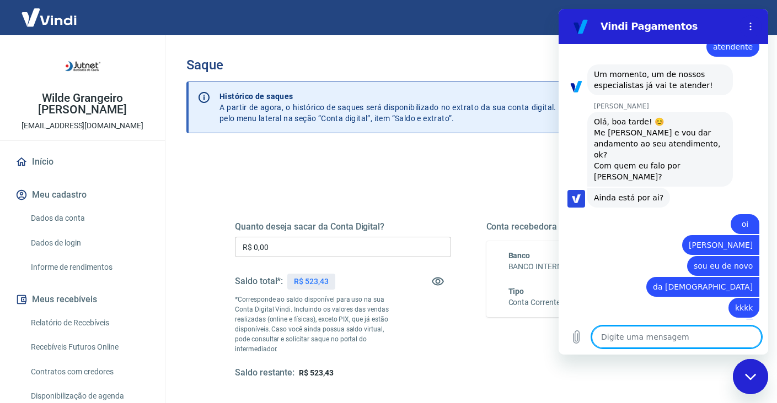
type textarea "O"
type textarea "x"
type textarea "OU"
type textarea "x"
type textarea "OUt"
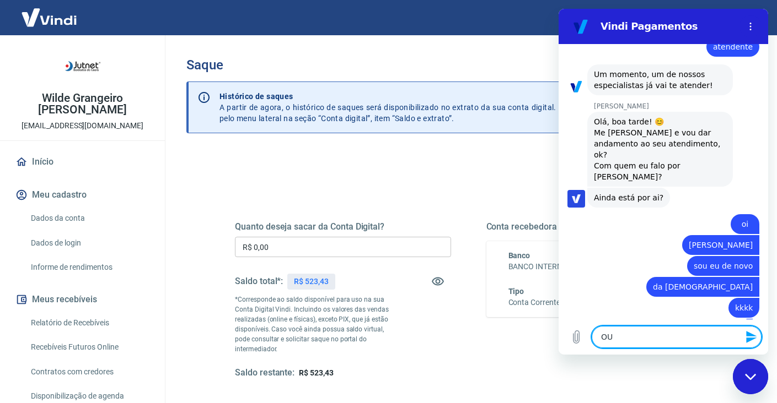
type textarea "x"
type textarea "OUtr"
type textarea "x"
type textarea "OUtro"
type textarea "x"
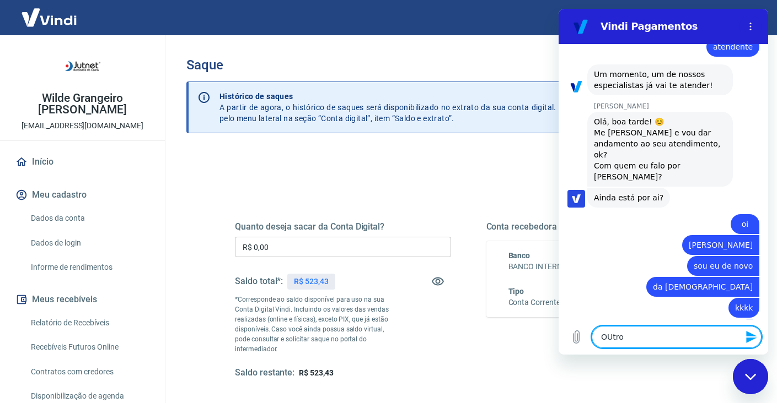
type textarea "OUtro"
type textarea "x"
type textarea "OUtro c"
type textarea "x"
type textarea "OUtro ch"
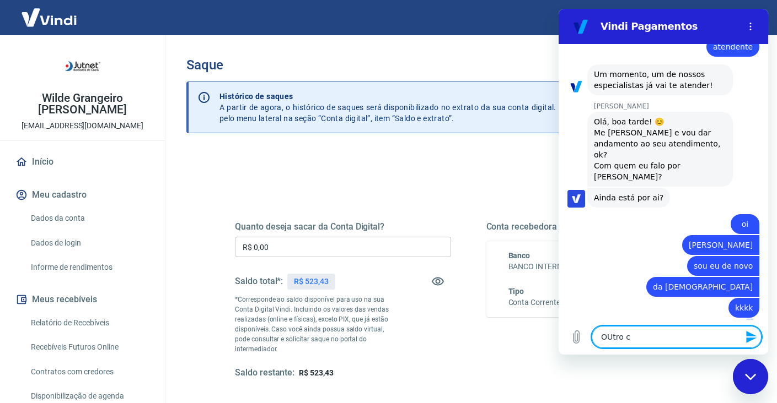
type textarea "x"
type textarea "OUtro cha"
type textarea "x"
type textarea "OUtro cham"
type textarea "x"
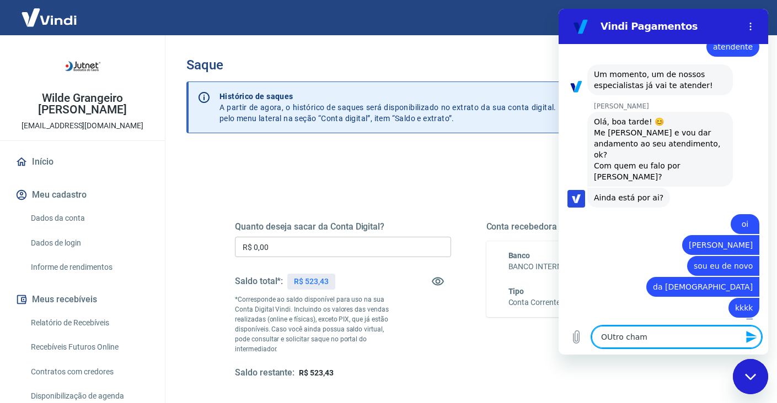
type textarea "OUtro chama"
type textarea "x"
type textarea "OUtro chamad"
type textarea "x"
type textarea "OUtro chamado"
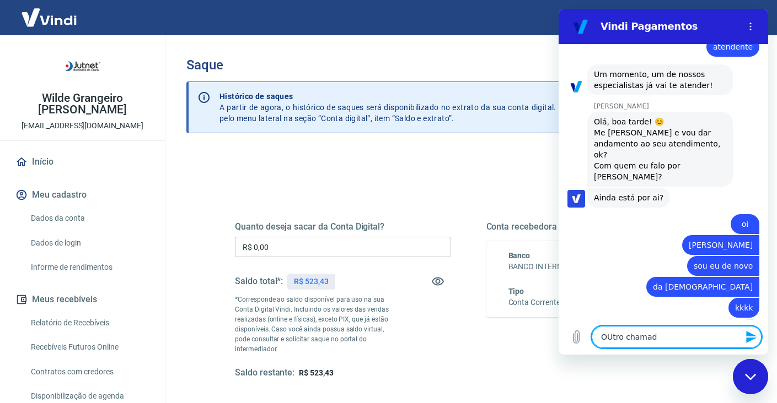
type textarea "x"
type textarea "OUtro chamado"
type textarea "x"
type textarea "OUtro chamado"
type textarea "x"
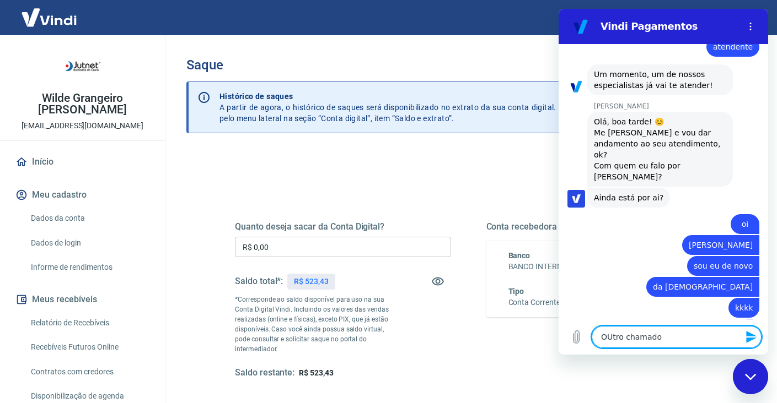
type textarea "OUtro chamad"
type textarea "x"
type textarea "OUtro chamado"
type textarea "x"
type textarea "OUtro chamado"
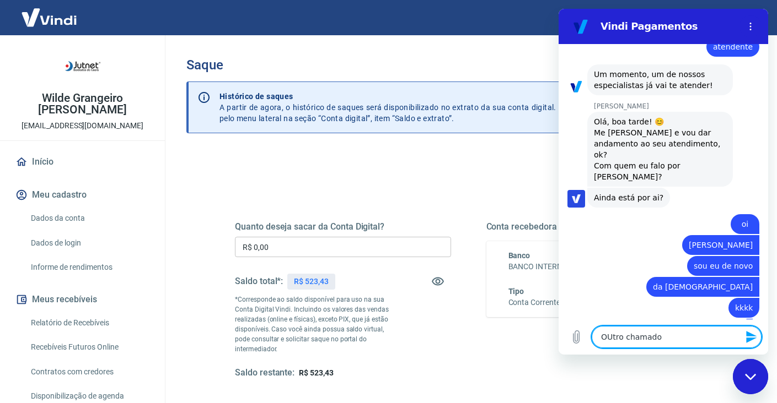
type textarea "x"
type textarea "OUtro chamado a"
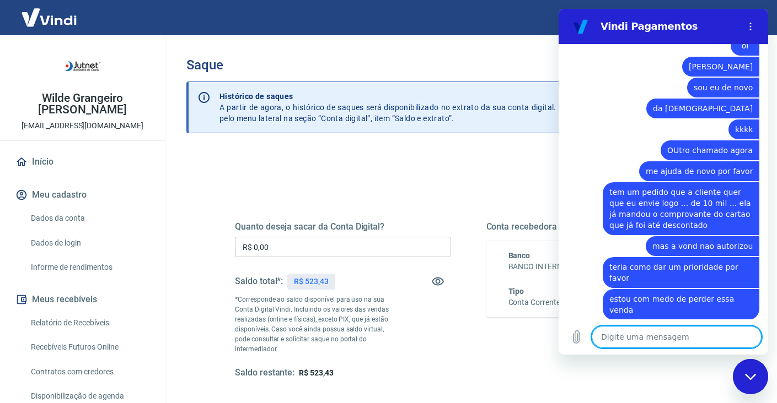
scroll to position [560, 0]
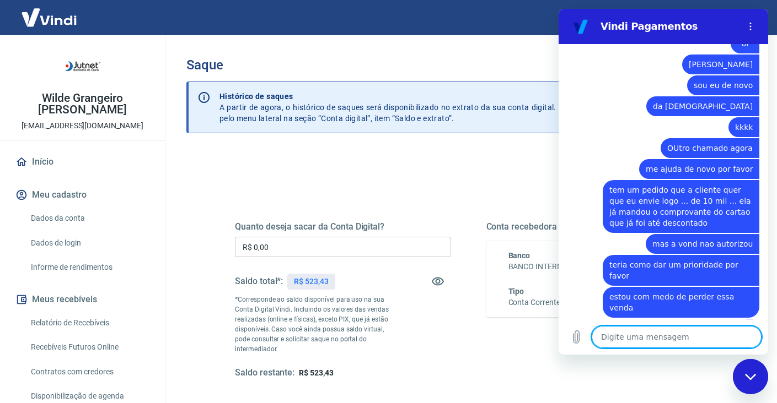
paste textarea "TRANSAÇÃO 228280649 [DATE] 11:20"
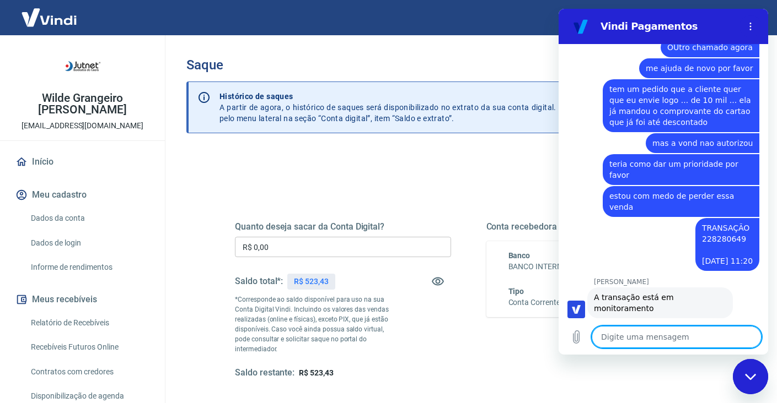
scroll to position [662, 0]
click at [645, 342] on textarea at bounding box center [676, 337] width 170 height 22
paste textarea "Detalhes do pedido 175820477426"
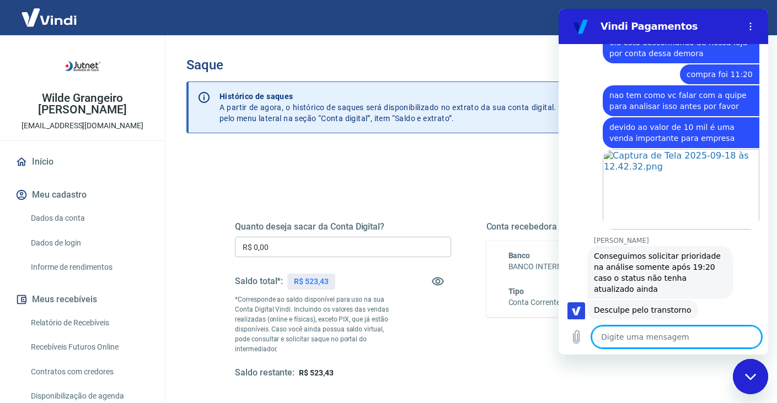
scroll to position [1210, 0]
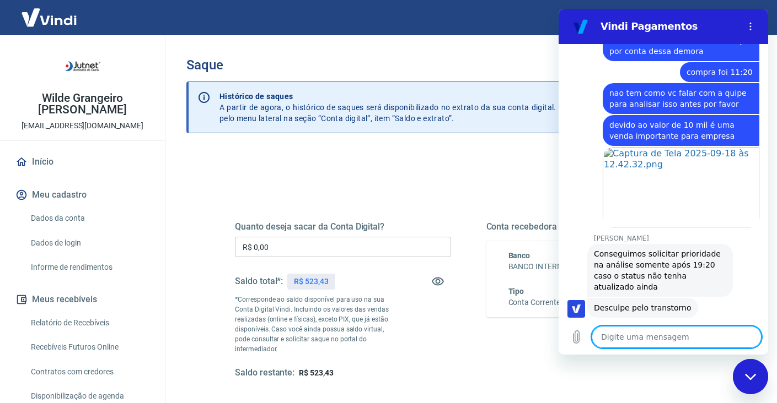
click at [637, 342] on textarea at bounding box center [676, 337] width 170 height 22
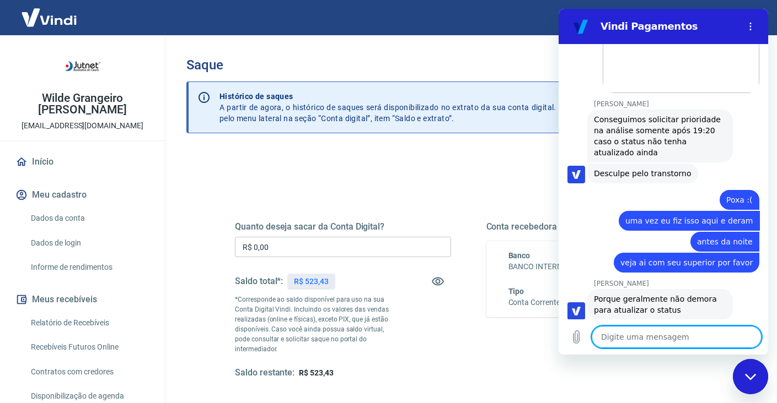
scroll to position [1346, 0]
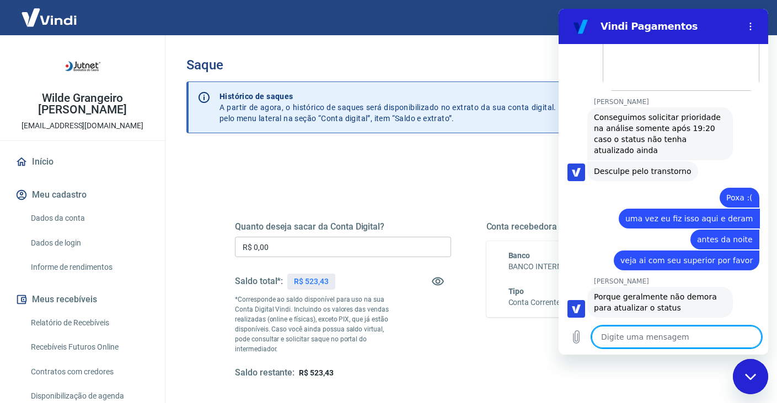
click at [658, 342] on textarea at bounding box center [676, 337] width 170 height 22
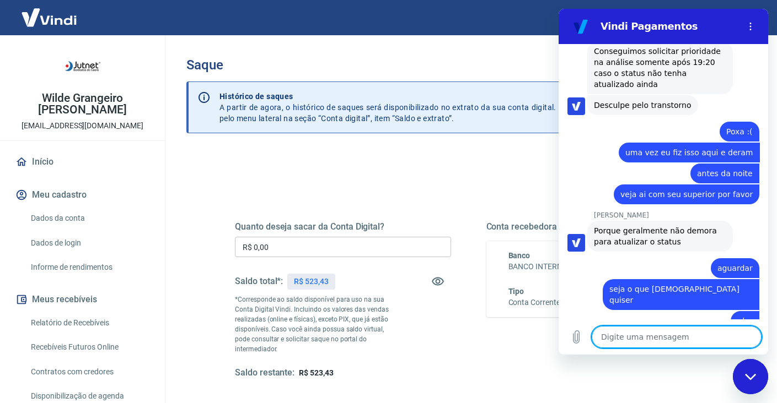
scroll to position [1415, 0]
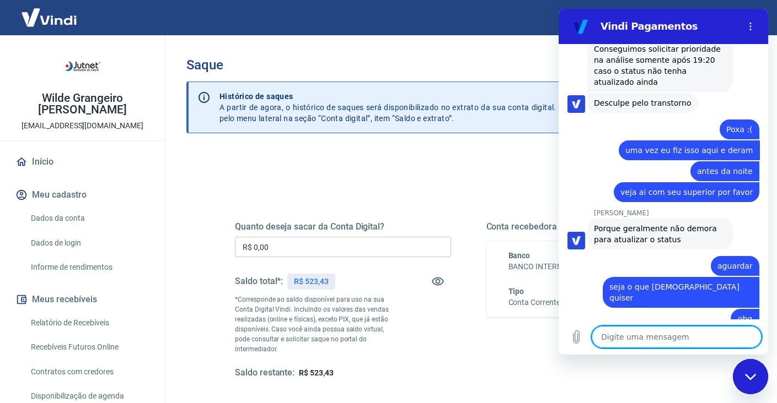
click at [752, 384] on div "Fechar janela de mensagens" at bounding box center [750, 376] width 33 height 33
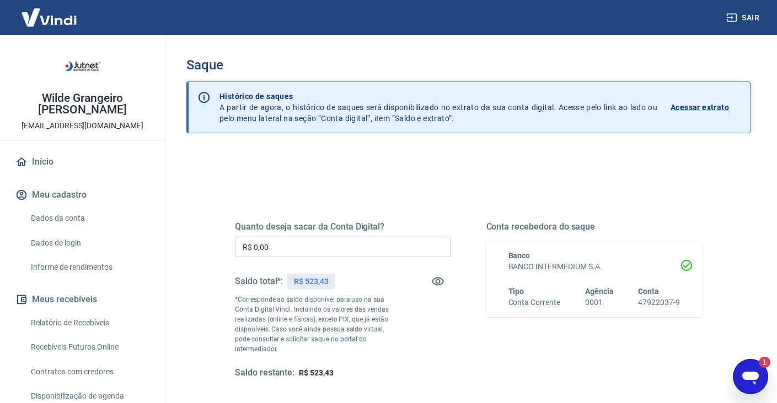
scroll to position [0, 0]
click at [757, 378] on icon "Abrir janela de mensagens, 1 mensagem não lida" at bounding box center [750, 378] width 17 height 13
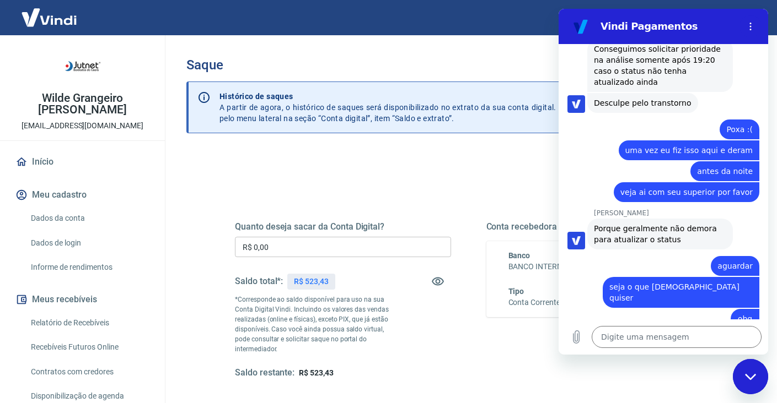
click at [603, 276] on div "diz: seja o que [DEMOGRAPHIC_DATA] quiser" at bounding box center [658, 292] width 201 height 32
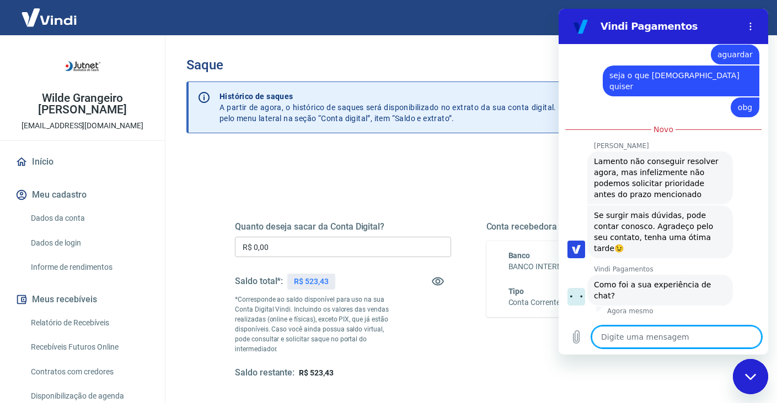
scroll to position [1629, 0]
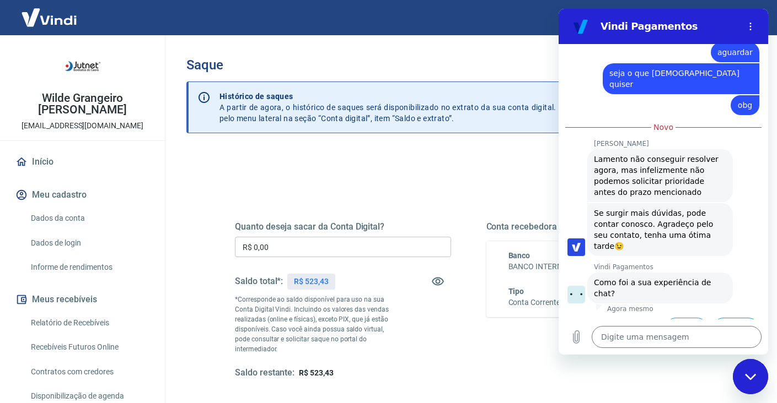
click at [734, 318] on button "Ruim 👎" at bounding box center [735, 334] width 47 height 32
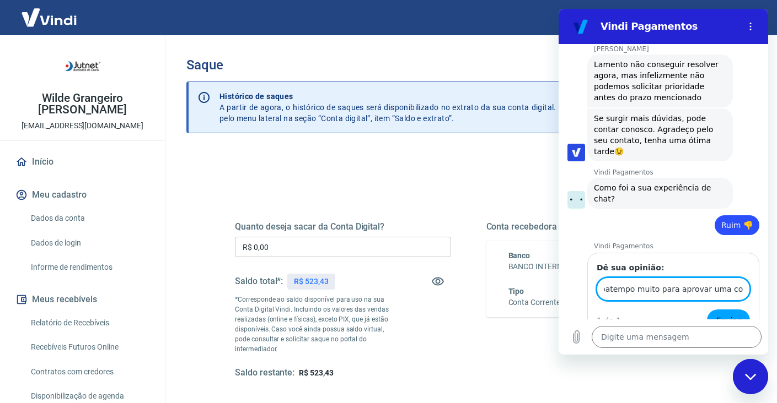
scroll to position [0, 167]
click at [726, 314] on span "Enviar" at bounding box center [728, 320] width 24 height 13
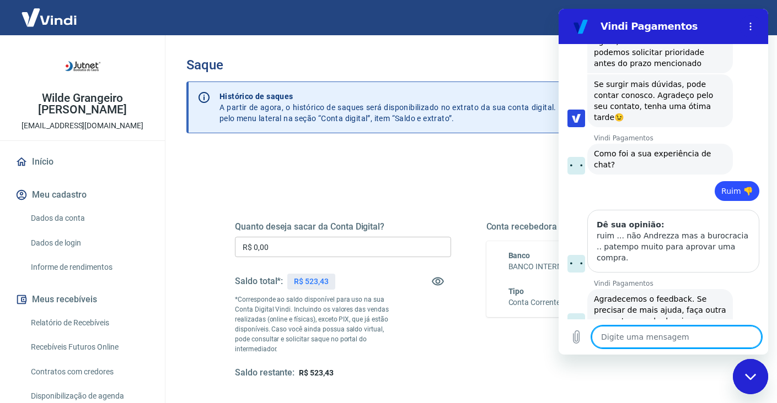
scroll to position [1760, 0]
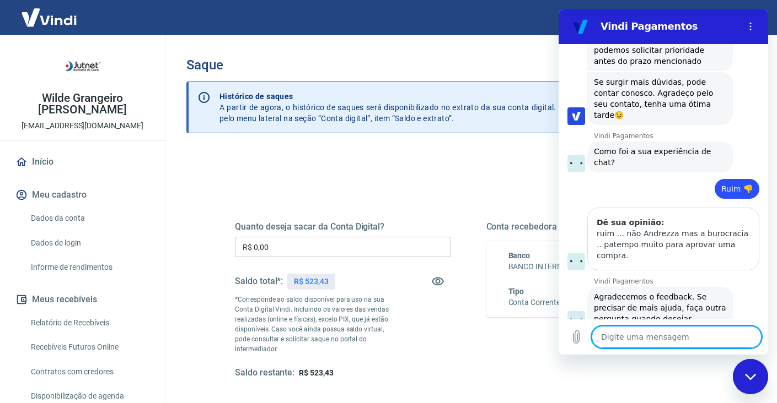
click at [758, 379] on div "Fechar janela de mensagens" at bounding box center [750, 376] width 33 height 33
